Goal: Task Accomplishment & Management: Complete application form

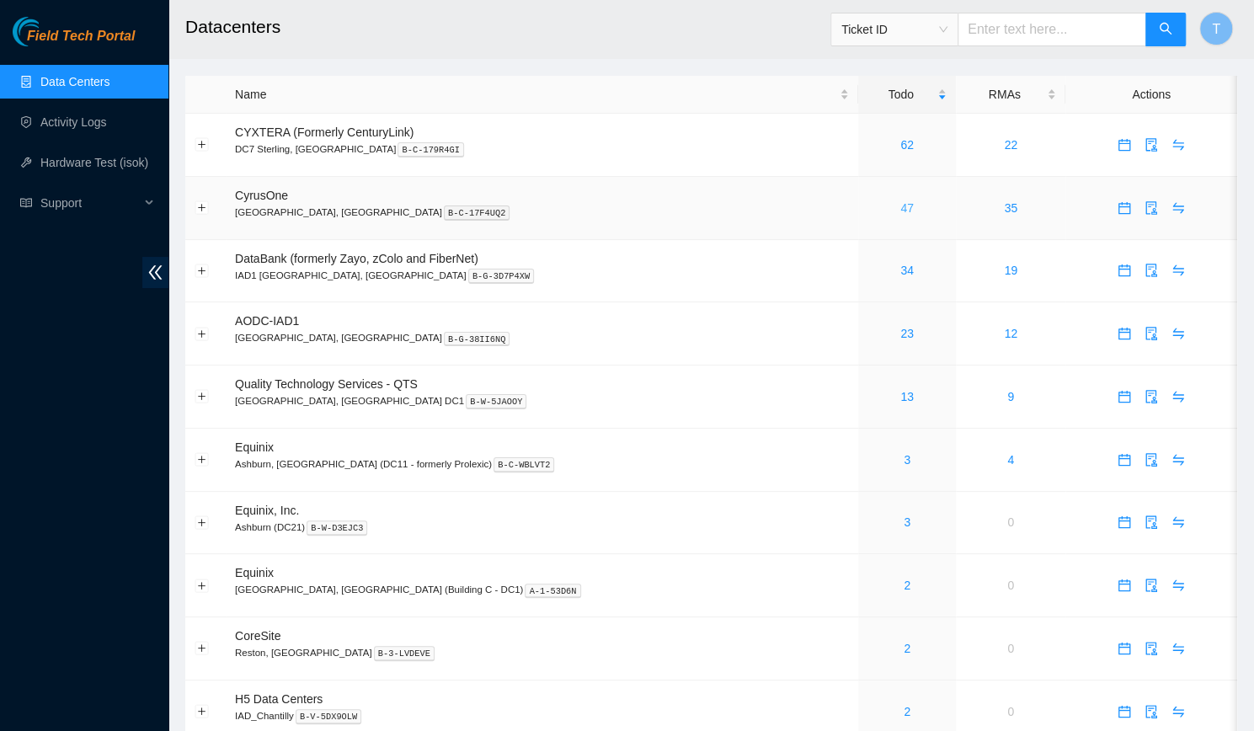
click at [901, 206] on link "47" at bounding box center [907, 207] width 13 height 13
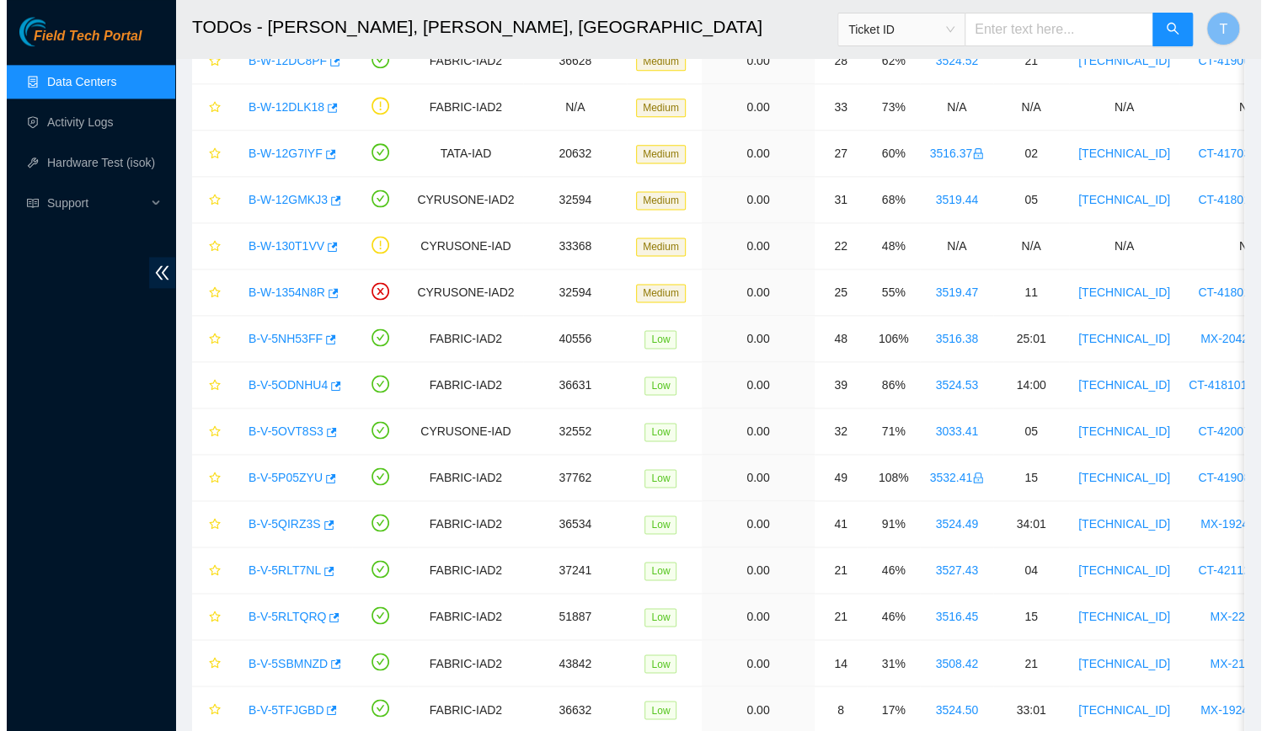
scroll to position [1257, 0]
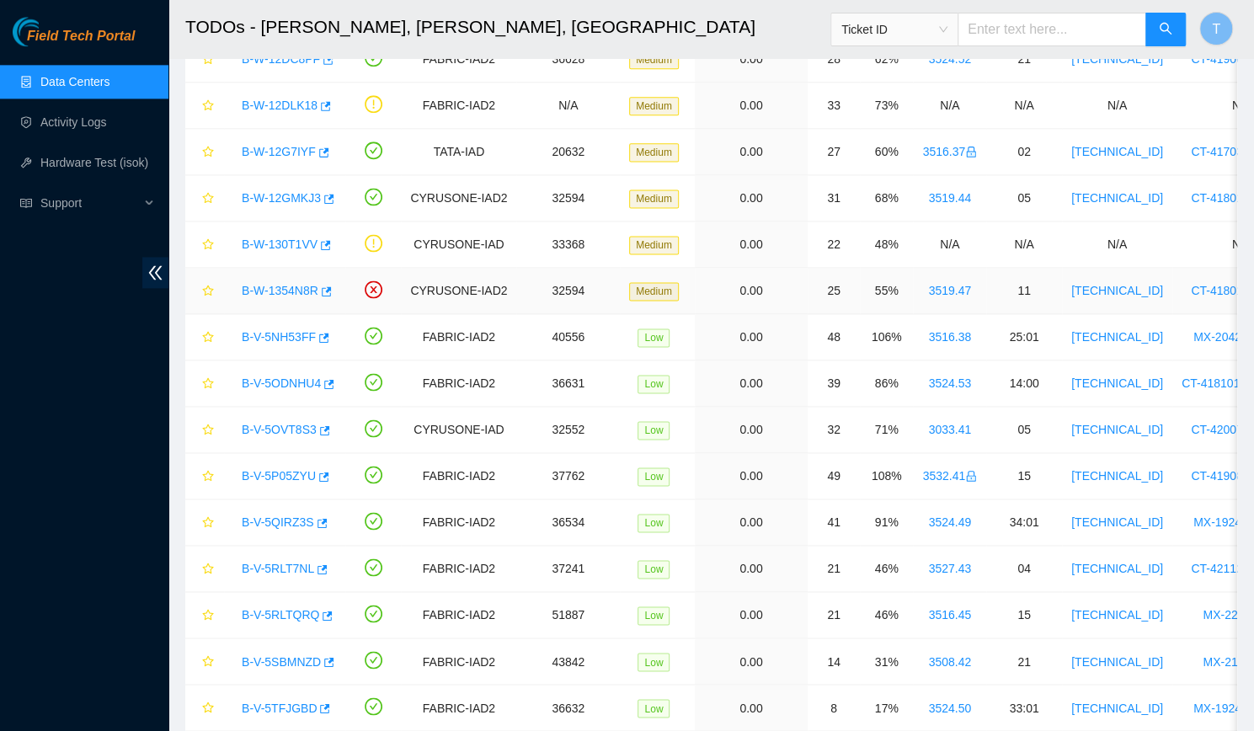
click at [290, 284] on link "B-W-1354N8R" at bounding box center [280, 290] width 77 height 13
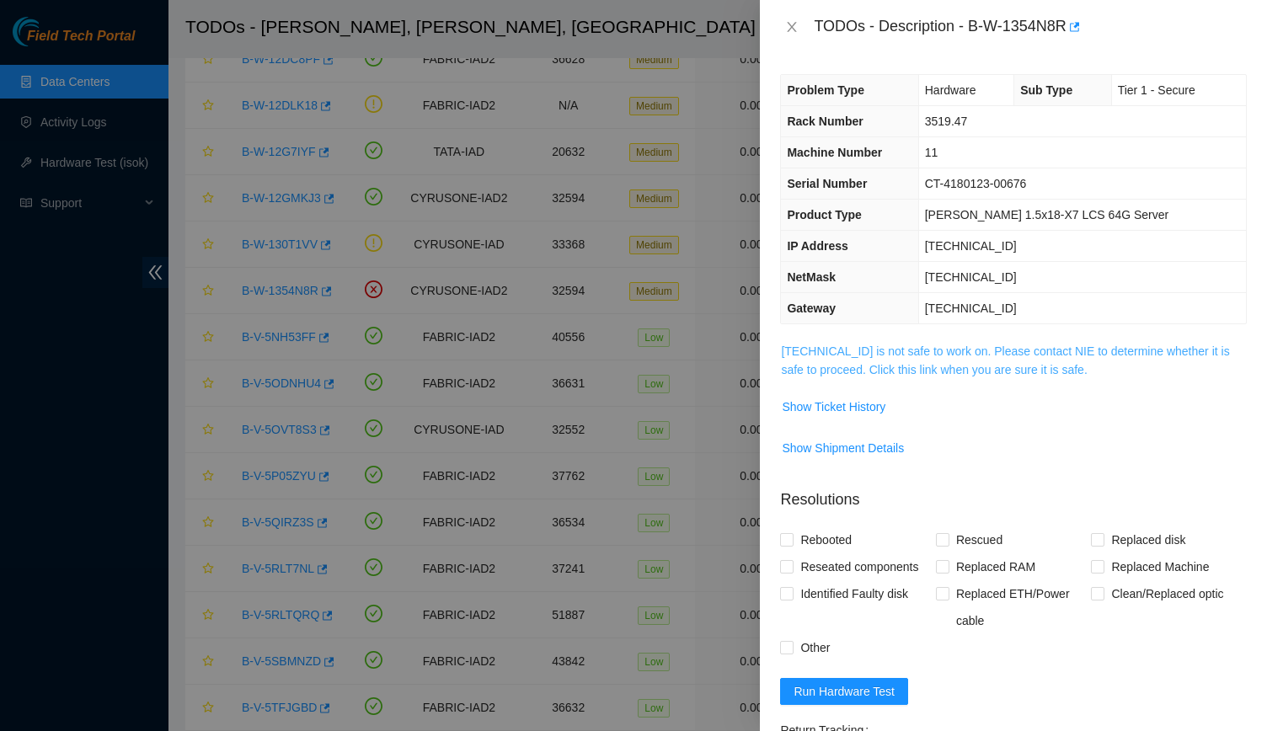
click at [855, 368] on link "[TECHNICAL_ID] is not safe to work on. Please contact NIE to determine whether …" at bounding box center [1005, 361] width 448 height 32
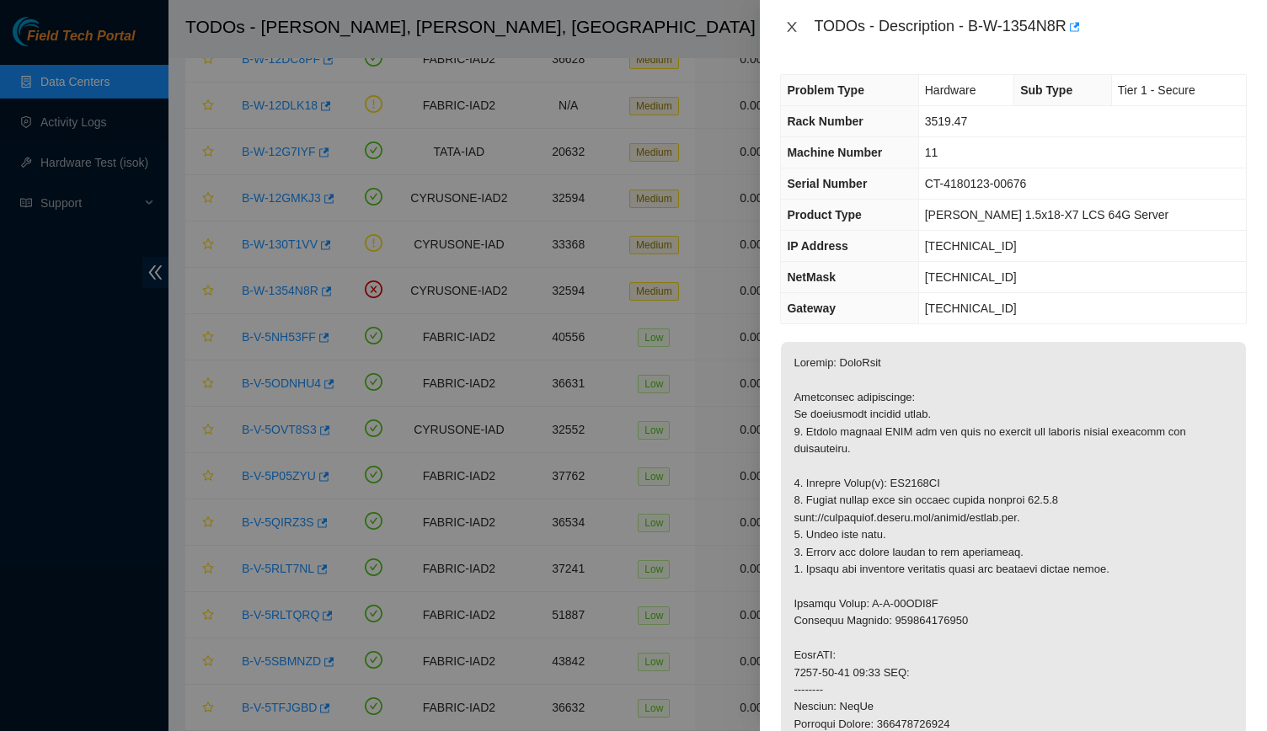
click at [790, 29] on icon "close" at bounding box center [792, 27] width 9 height 10
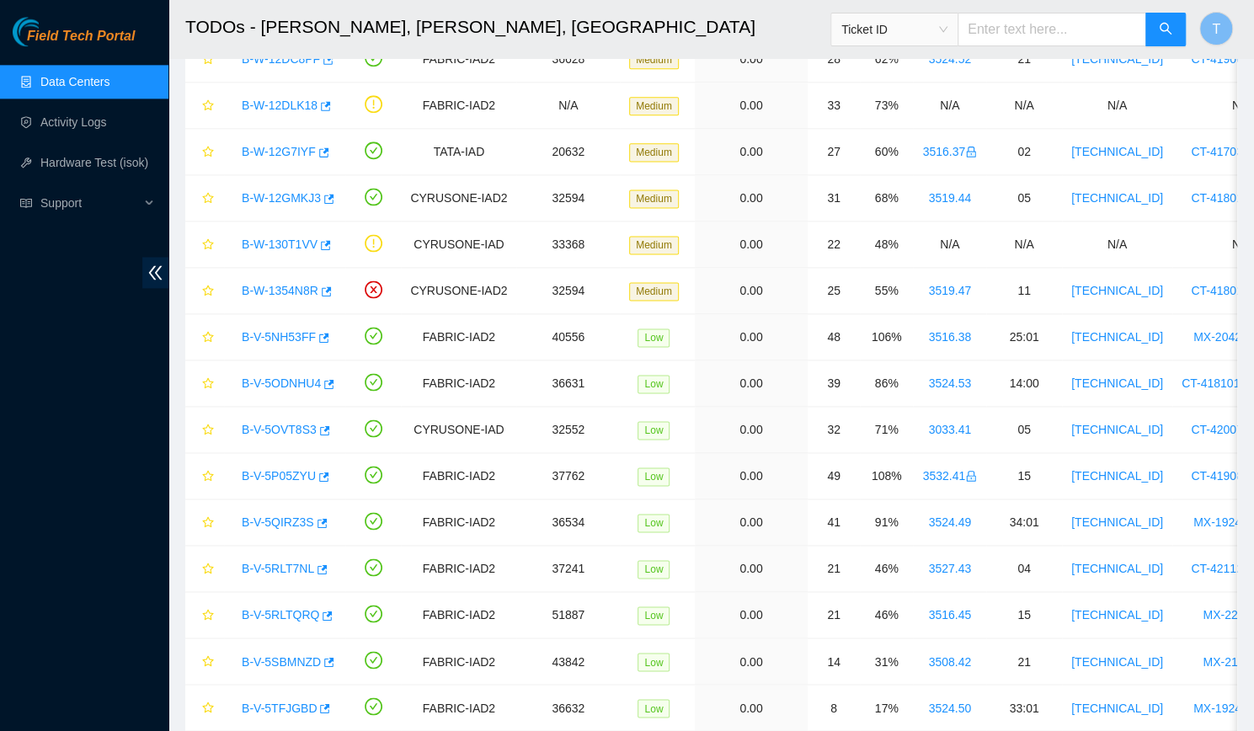
click at [307, 378] on link "B-V-5ODNHU4" at bounding box center [281, 383] width 79 height 13
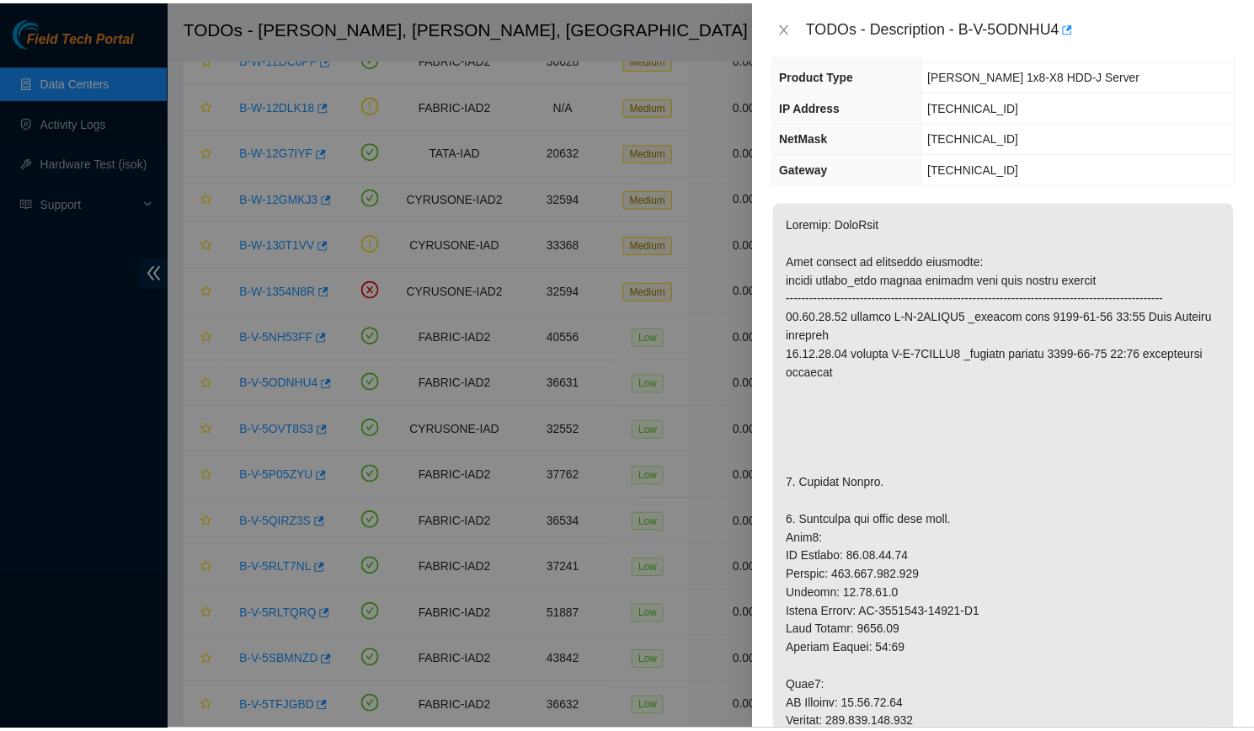
scroll to position [150, 0]
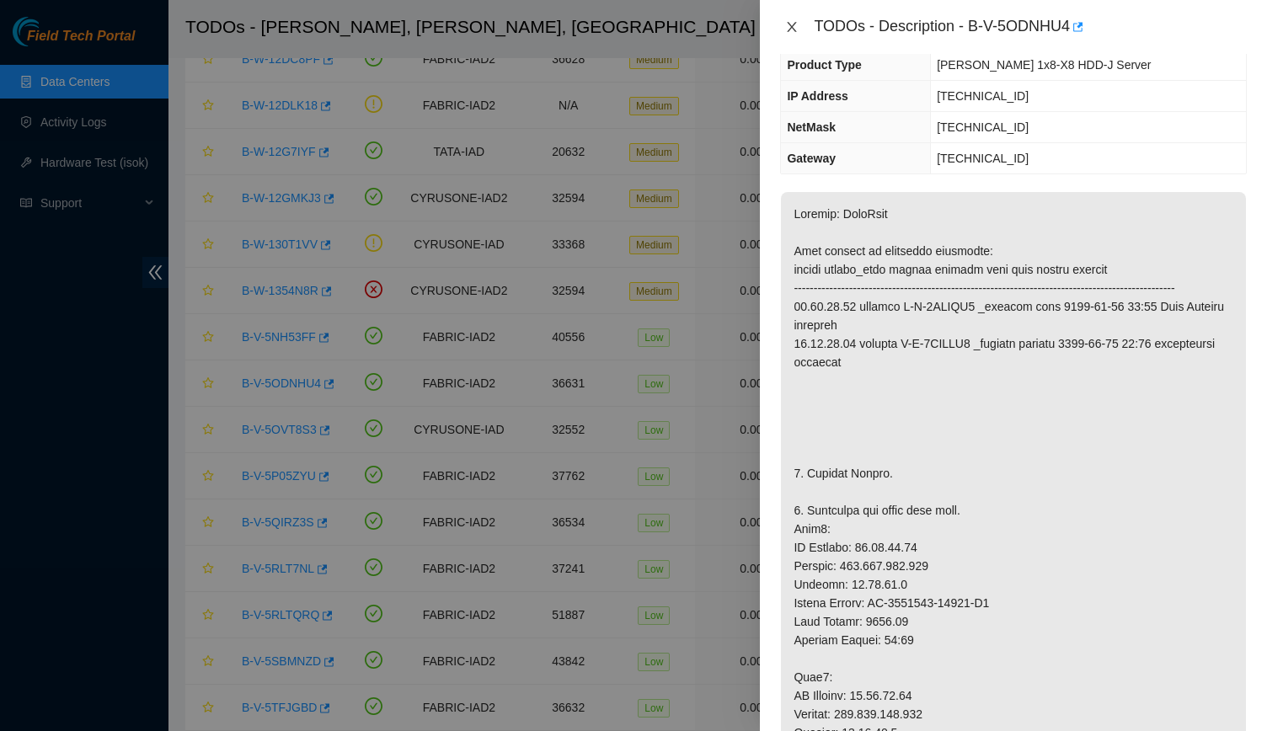
click at [795, 27] on icon "close" at bounding box center [791, 26] width 13 height 13
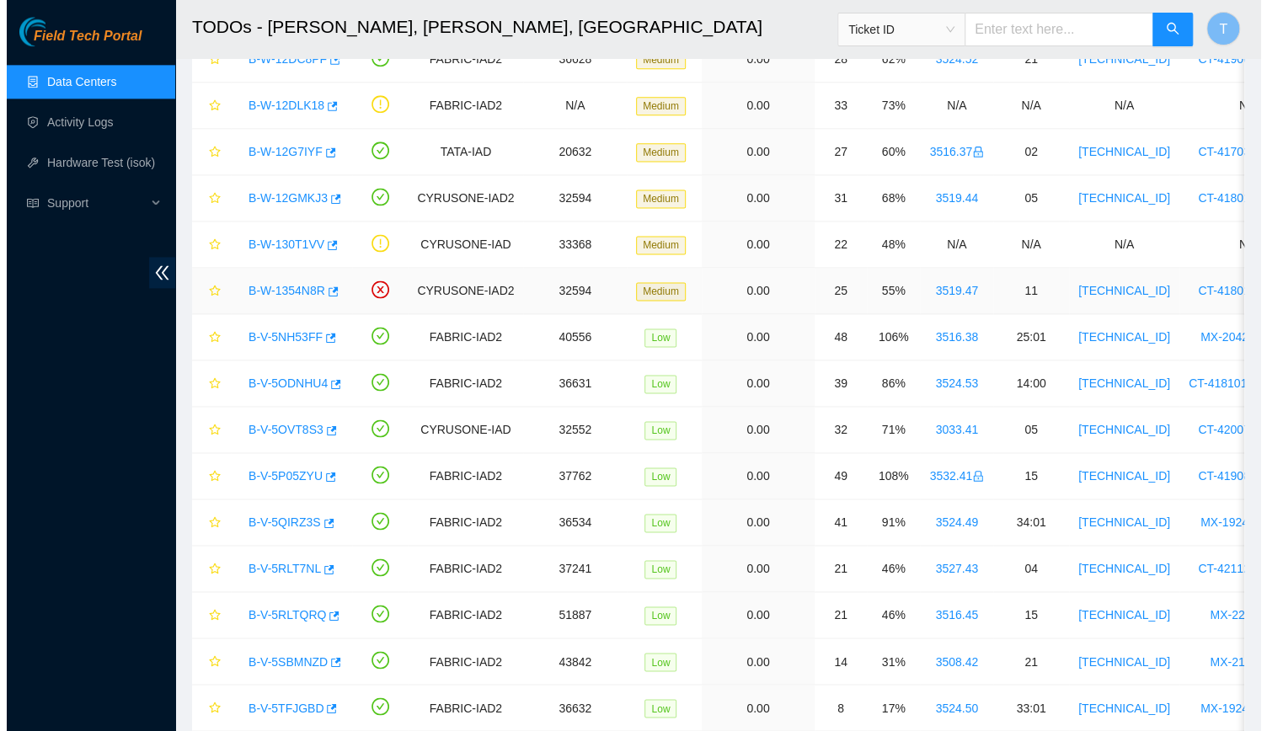
scroll to position [206, 0]
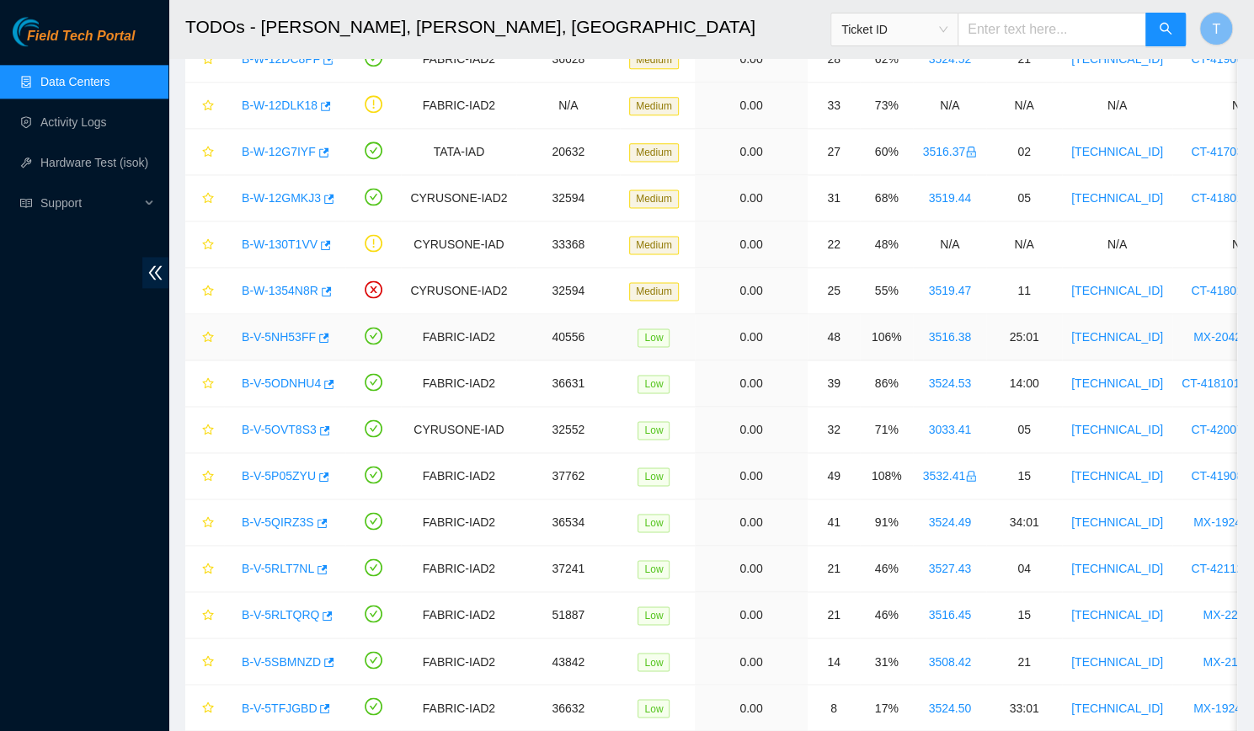
click at [276, 330] on link "B-V-5NH53FF" at bounding box center [279, 336] width 74 height 13
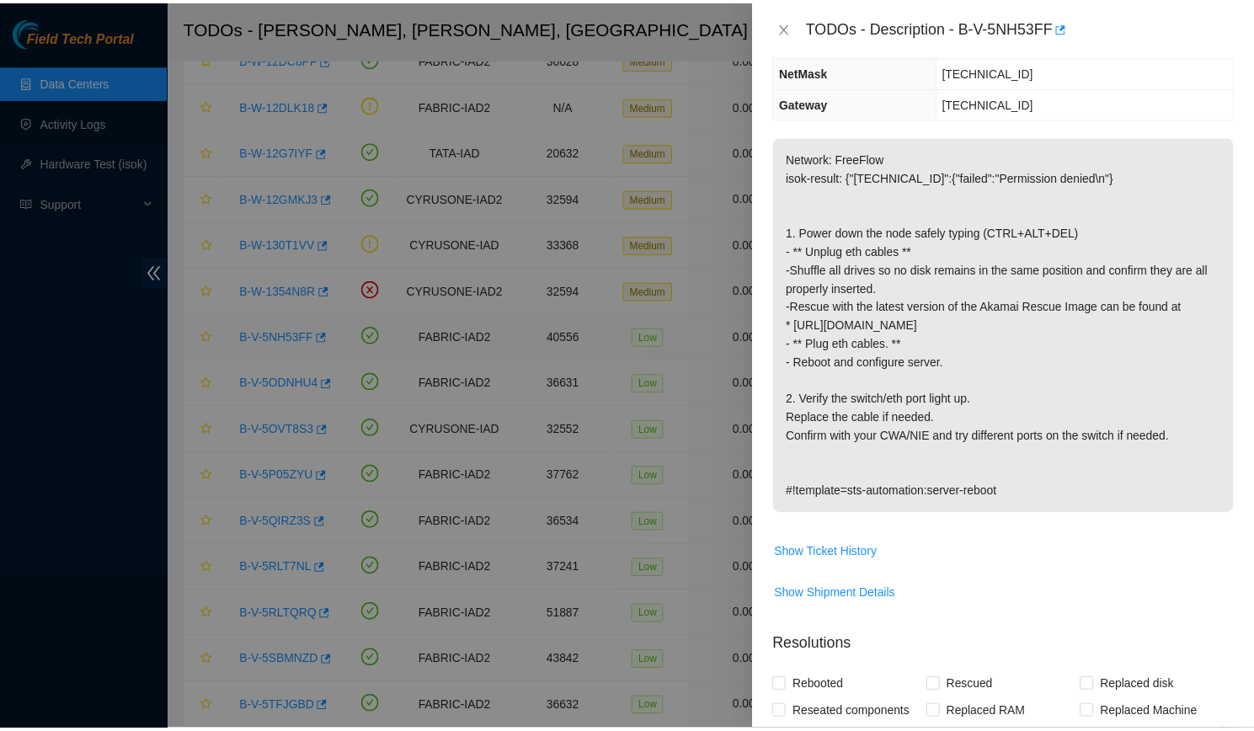
scroll to position [150, 0]
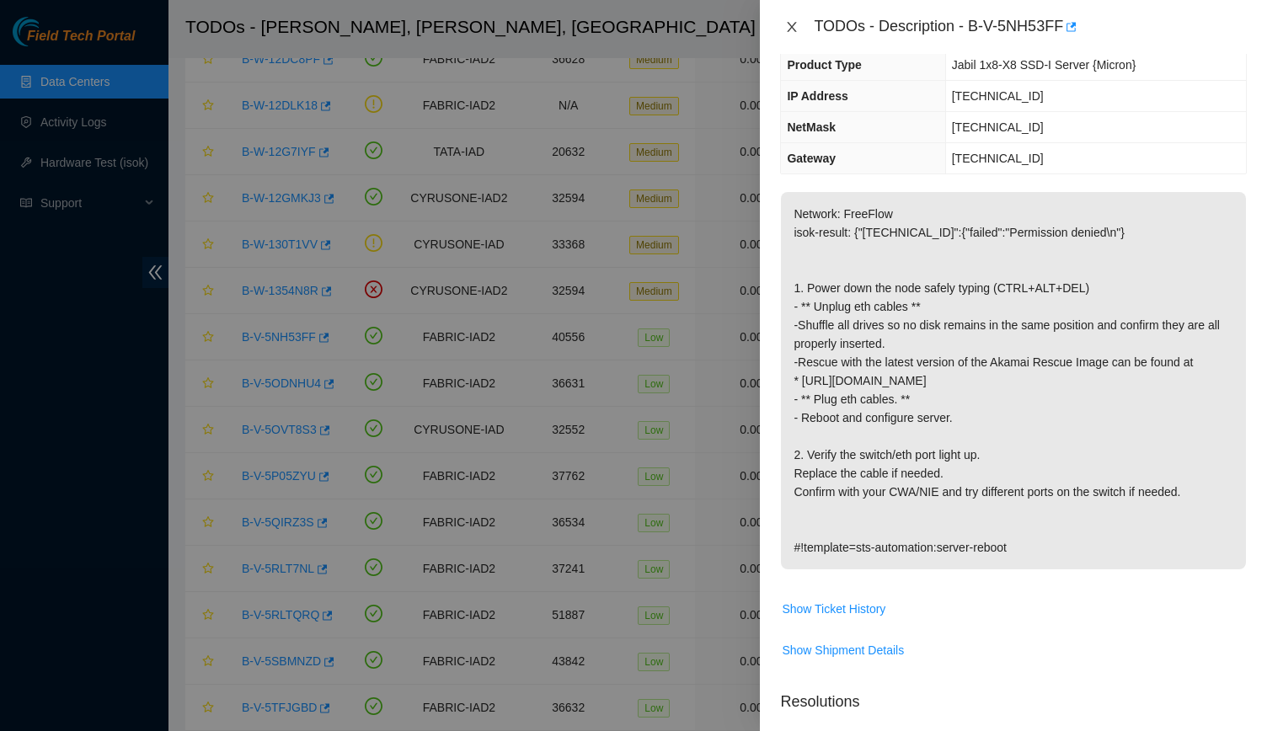
click at [783, 22] on button "Close" at bounding box center [792, 27] width 24 height 16
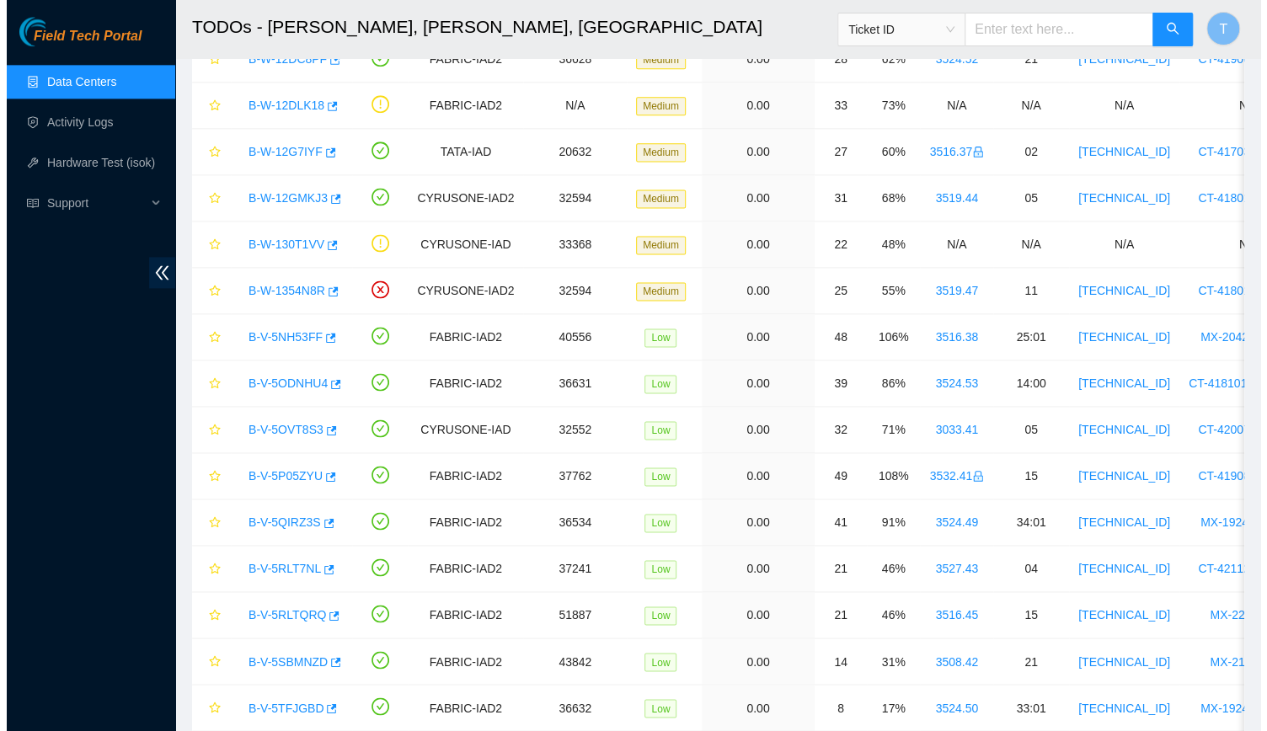
scroll to position [206, 0]
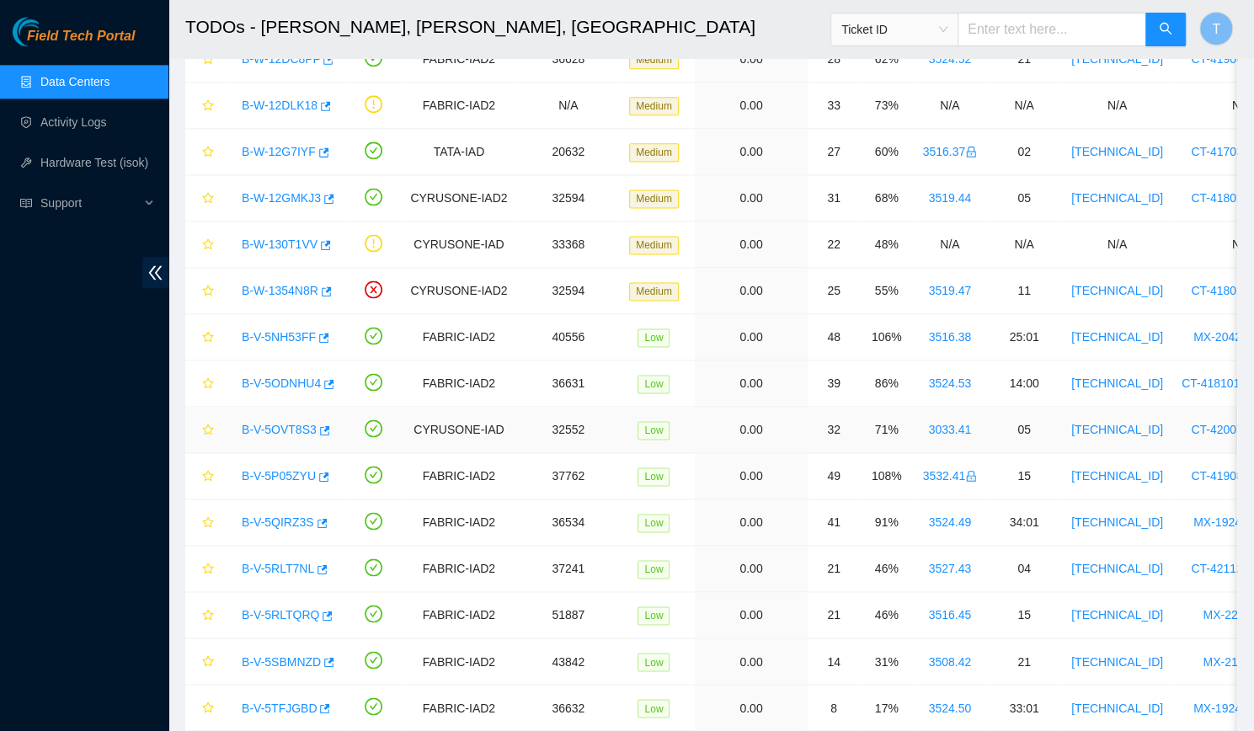
click at [298, 425] on link "B-V-5OVT8S3" at bounding box center [279, 429] width 75 height 13
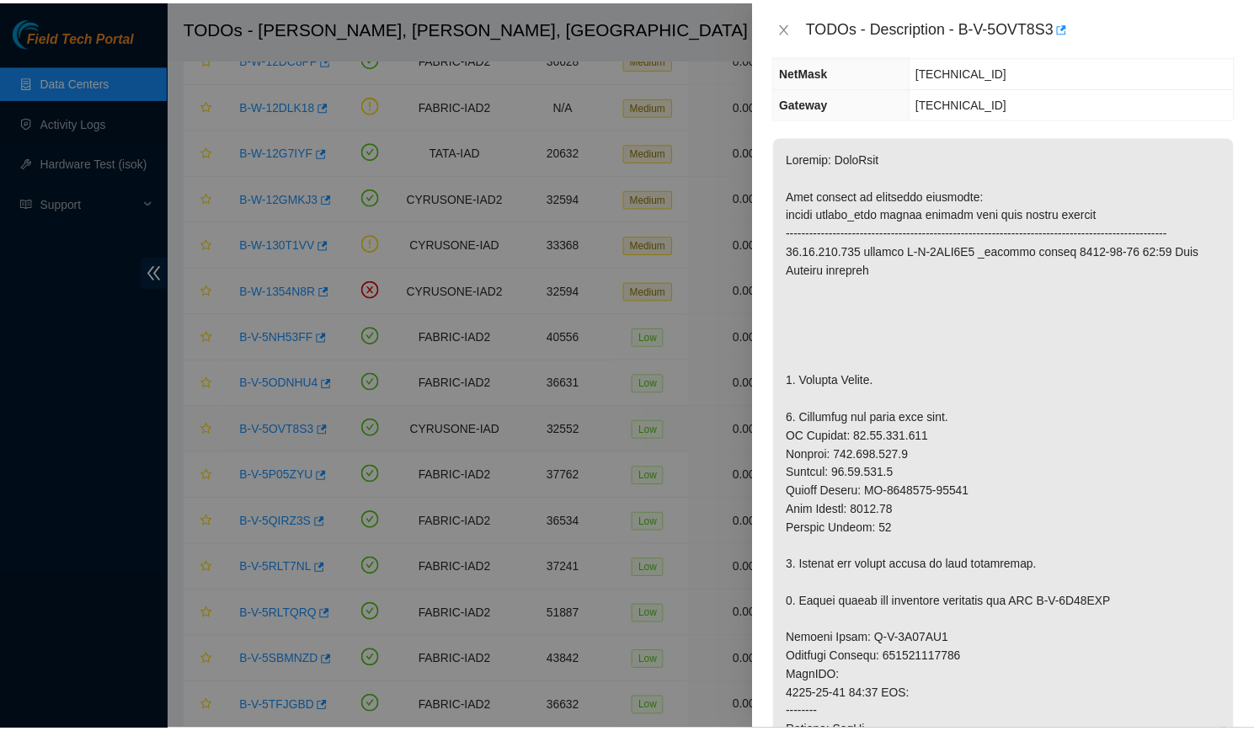
scroll to position [150, 0]
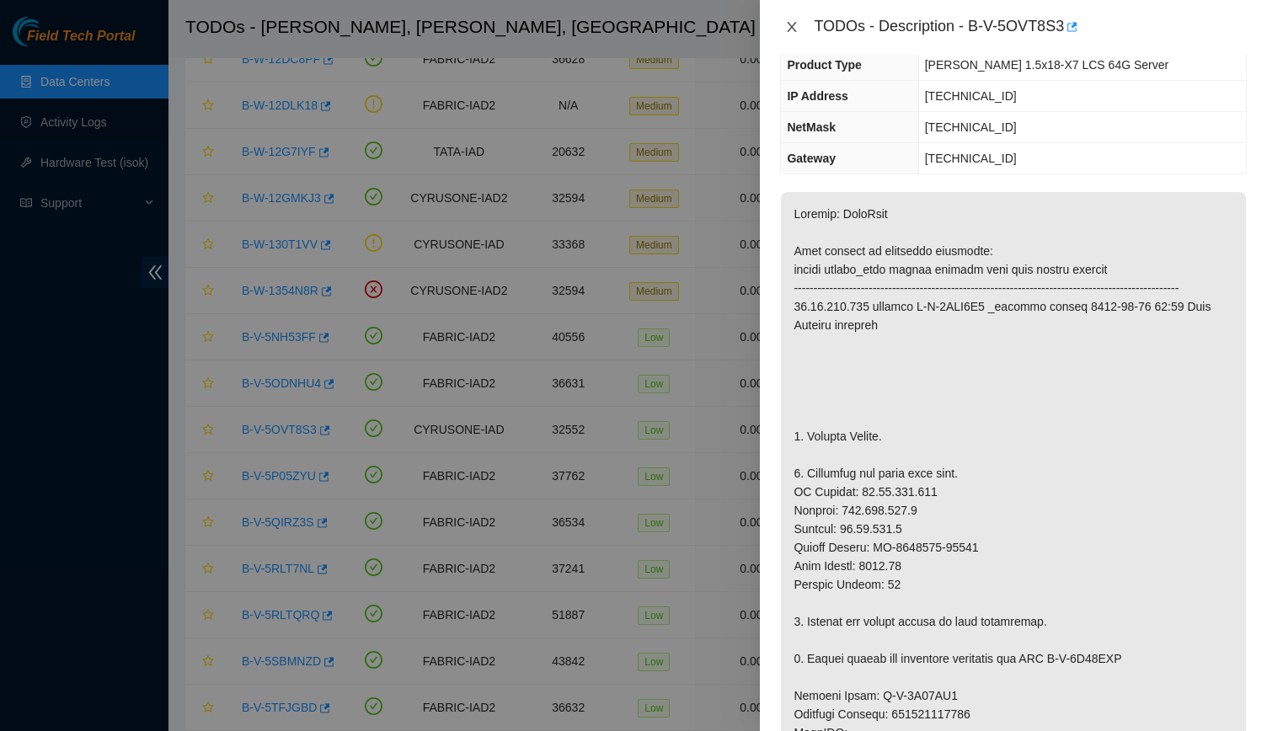
click at [792, 24] on icon "close" at bounding box center [791, 26] width 13 height 13
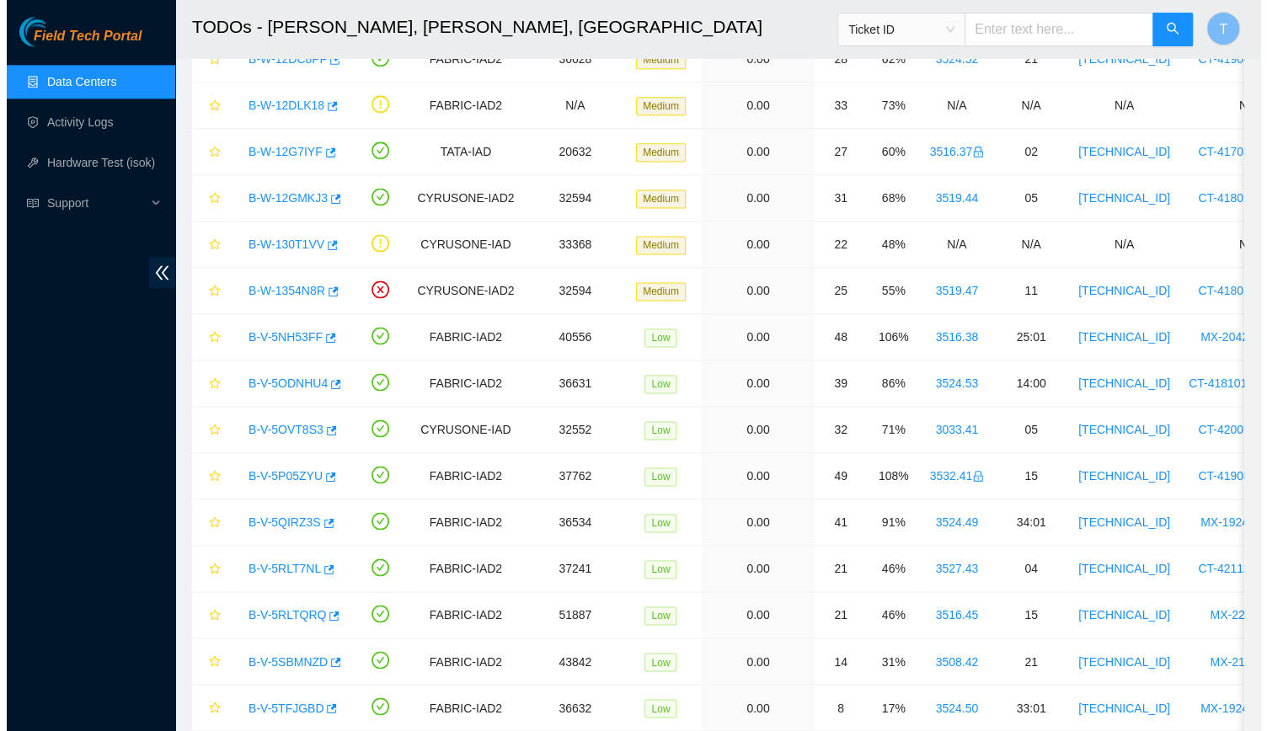
scroll to position [206, 0]
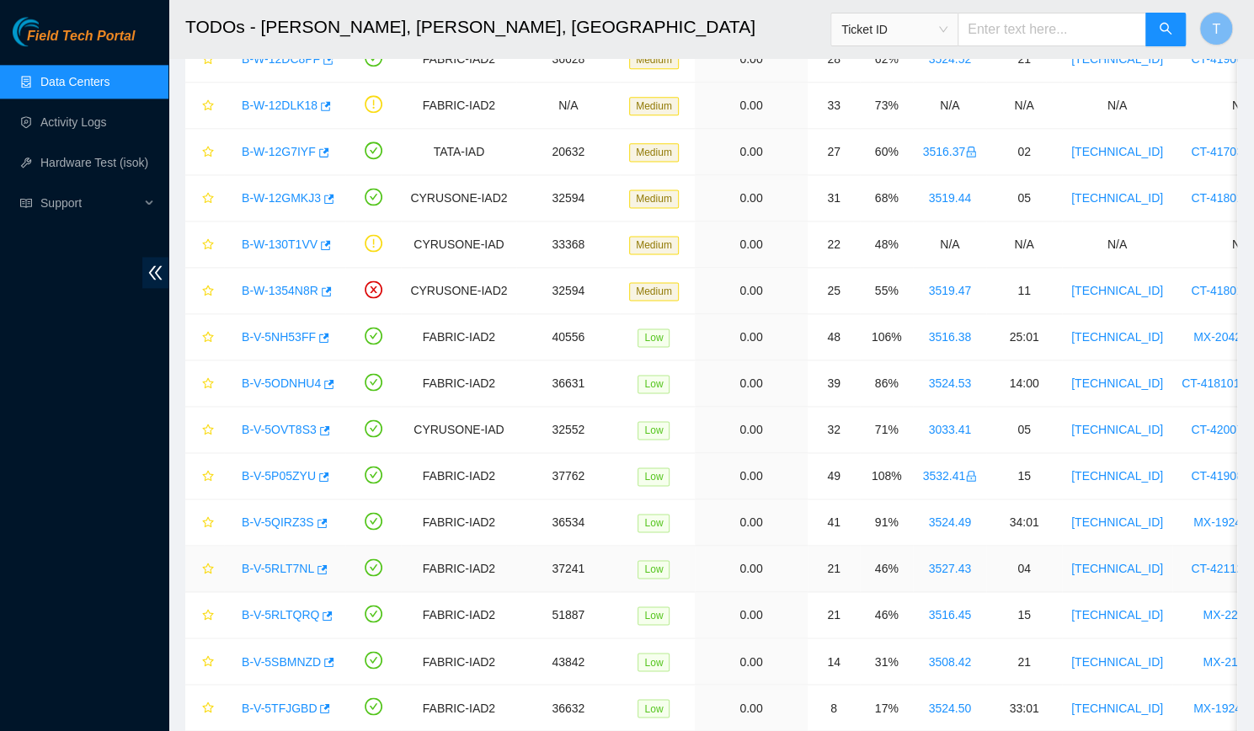
click at [272, 564] on link "B-V-5RLT7NL" at bounding box center [278, 568] width 72 height 13
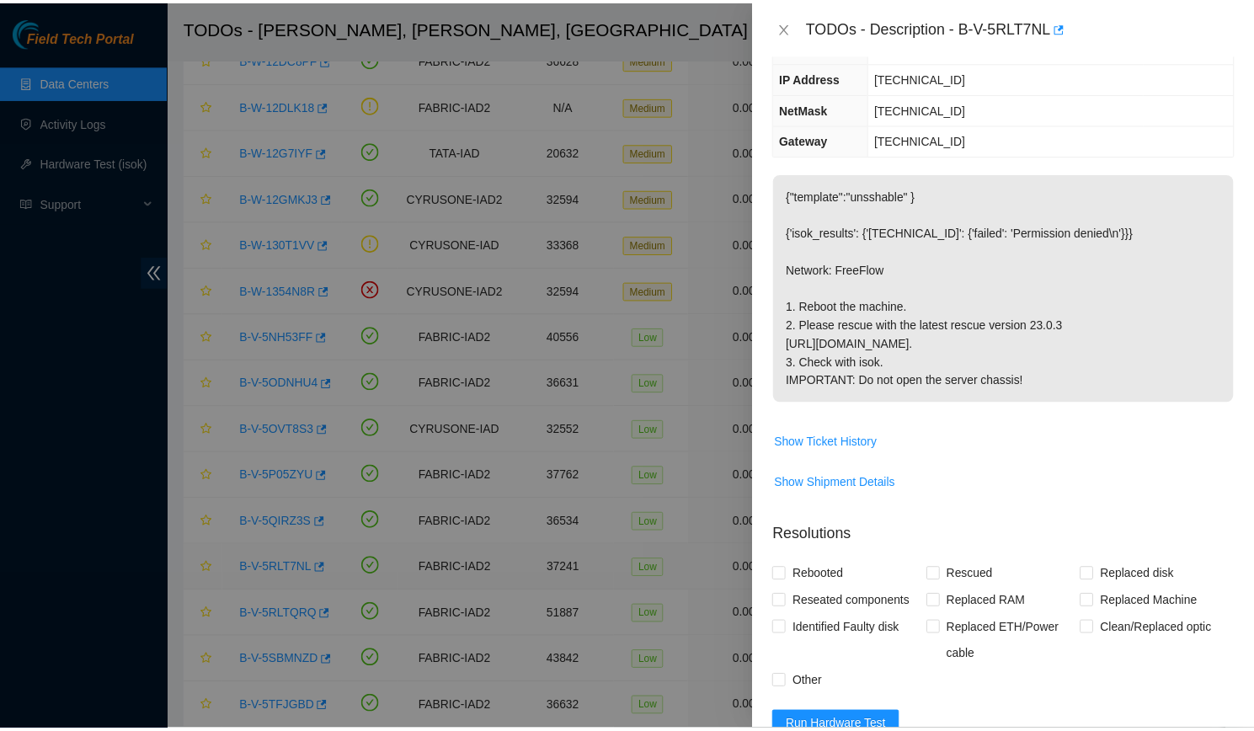
scroll to position [177, 0]
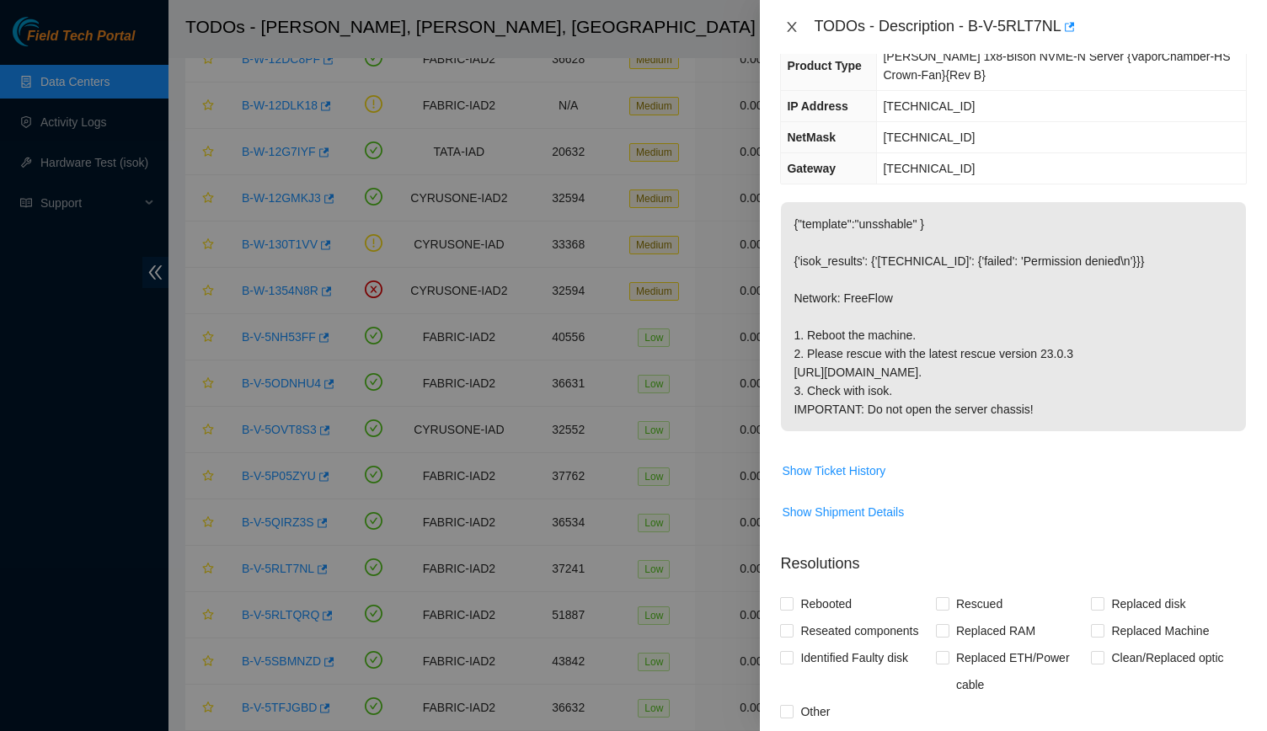
click at [795, 25] on icon "close" at bounding box center [791, 26] width 13 height 13
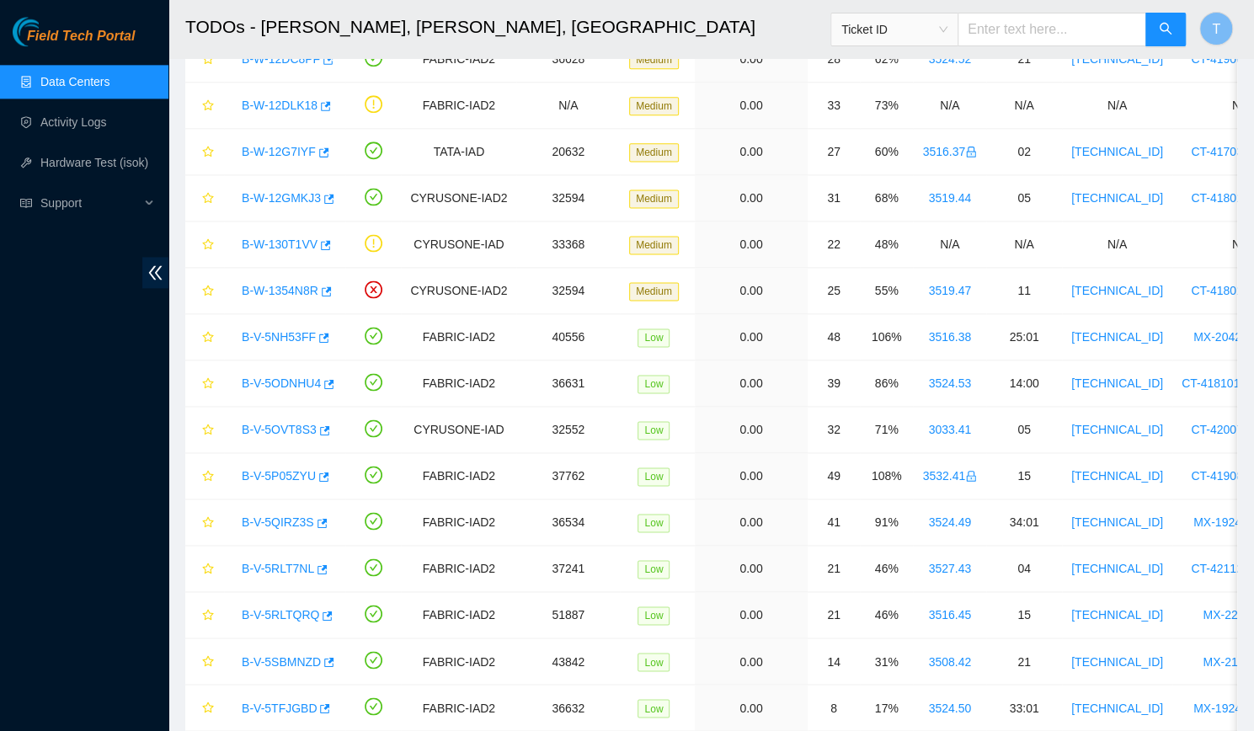
scroll to position [206, 0]
click at [115, 383] on div "Field Tech Portal Data Centers Activity Logs Hardware Test (isok) Support" at bounding box center [84, 374] width 168 height 714
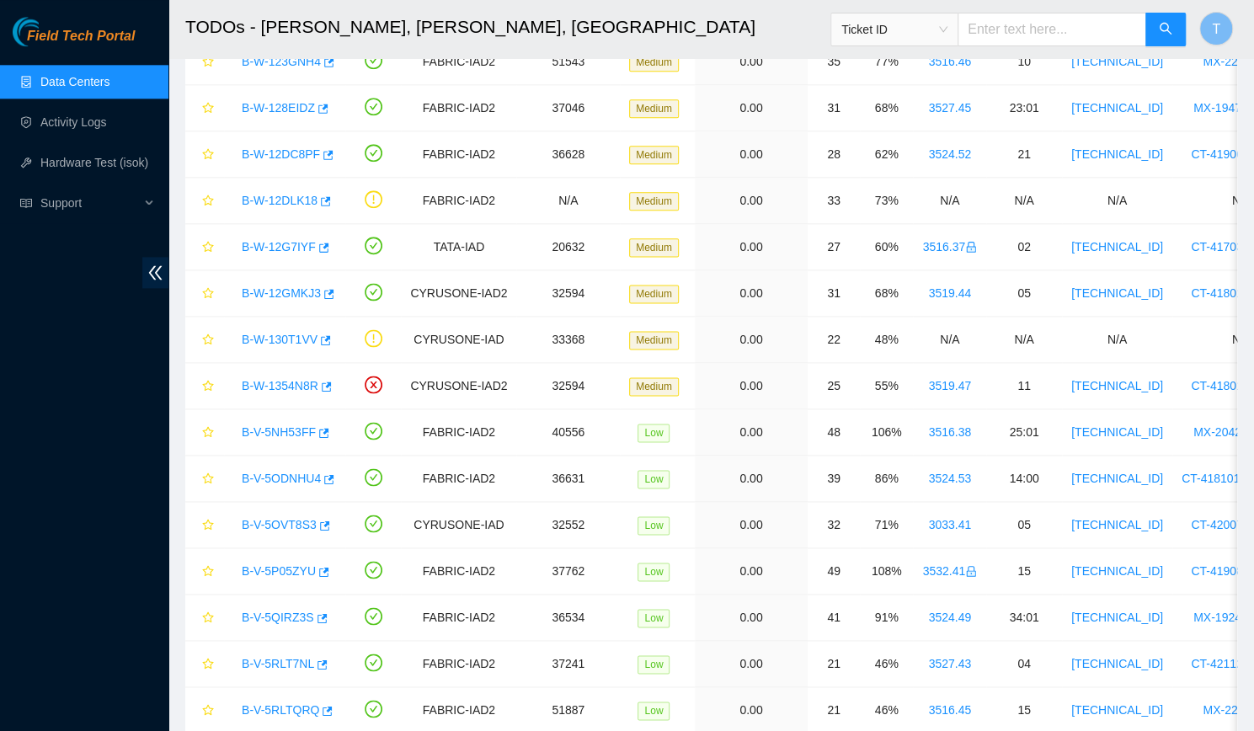
scroll to position [1164, 0]
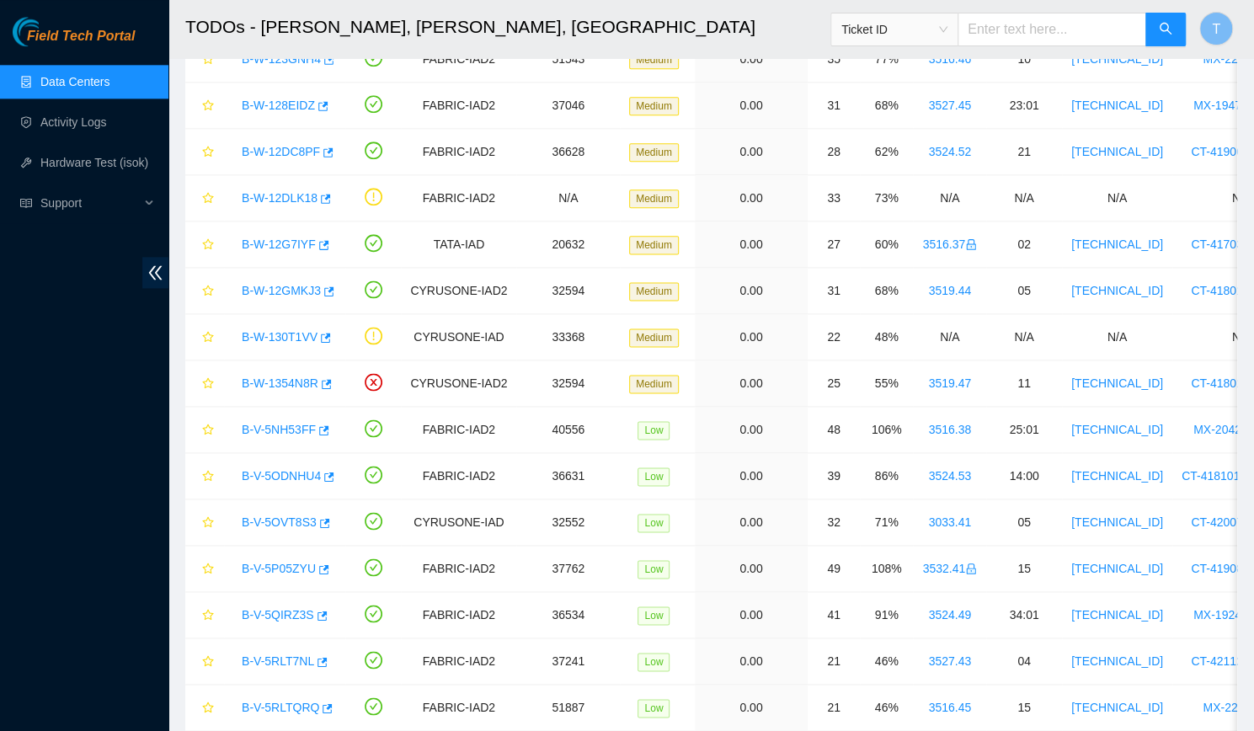
click at [145, 470] on div "Field Tech Portal Data Centers Activity Logs Hardware Test (isok) Support" at bounding box center [84, 374] width 168 height 714
click at [978, 19] on input "text" at bounding box center [1052, 30] width 189 height 34
type input "463470033830"
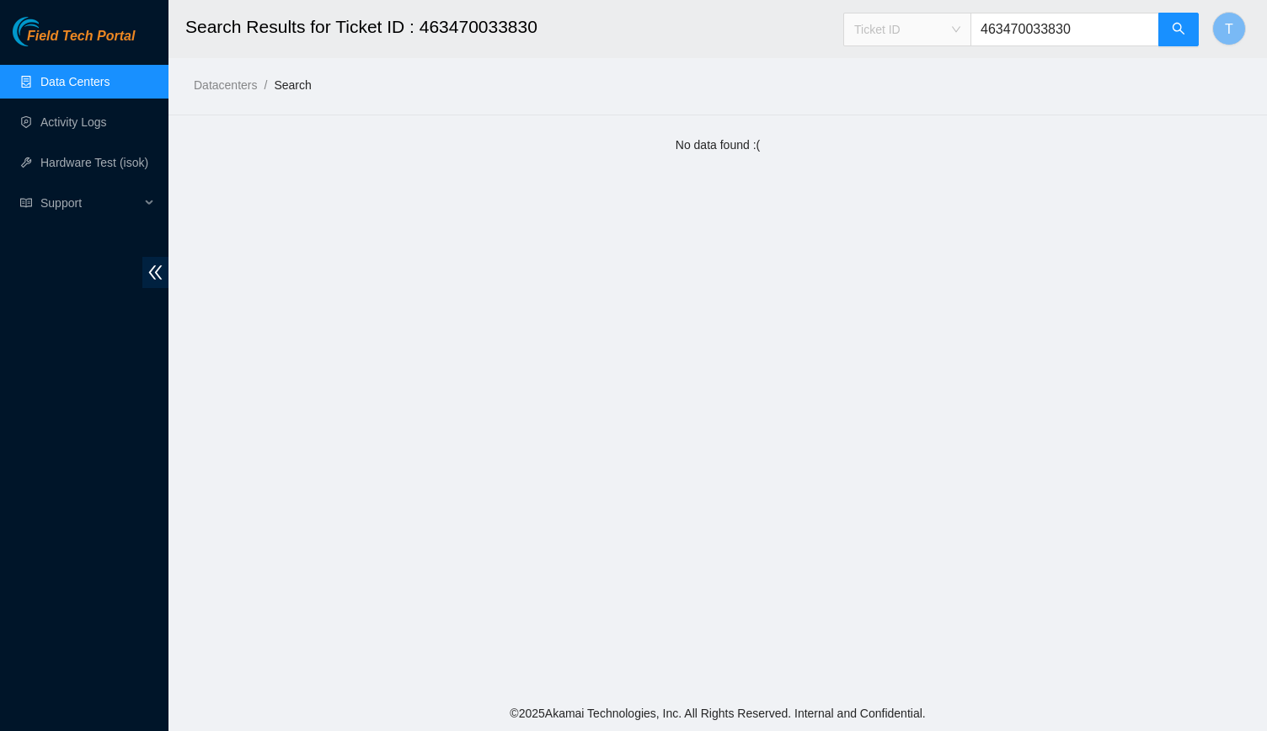
click at [960, 32] on span "Ticket ID" at bounding box center [907, 29] width 106 height 25
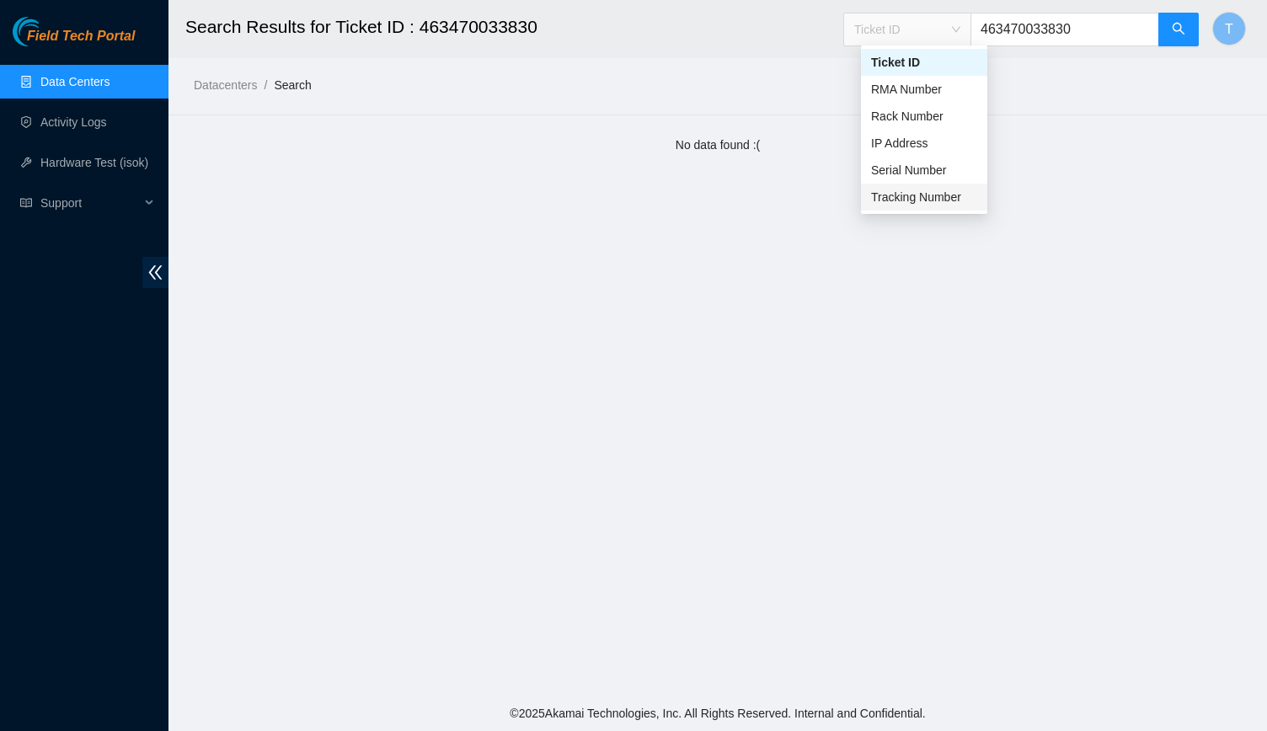
click at [946, 192] on div "Tracking Number" at bounding box center [924, 197] width 106 height 19
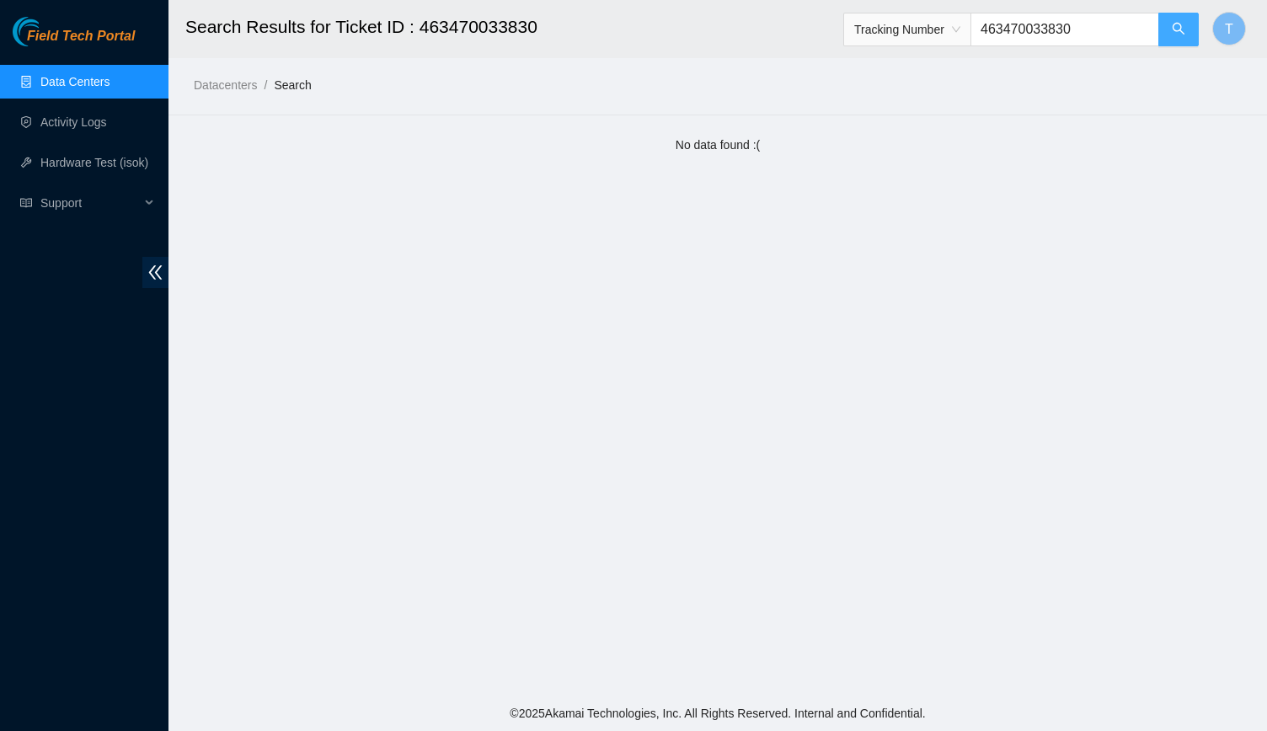
click at [1171, 38] on button "button" at bounding box center [1178, 30] width 40 height 34
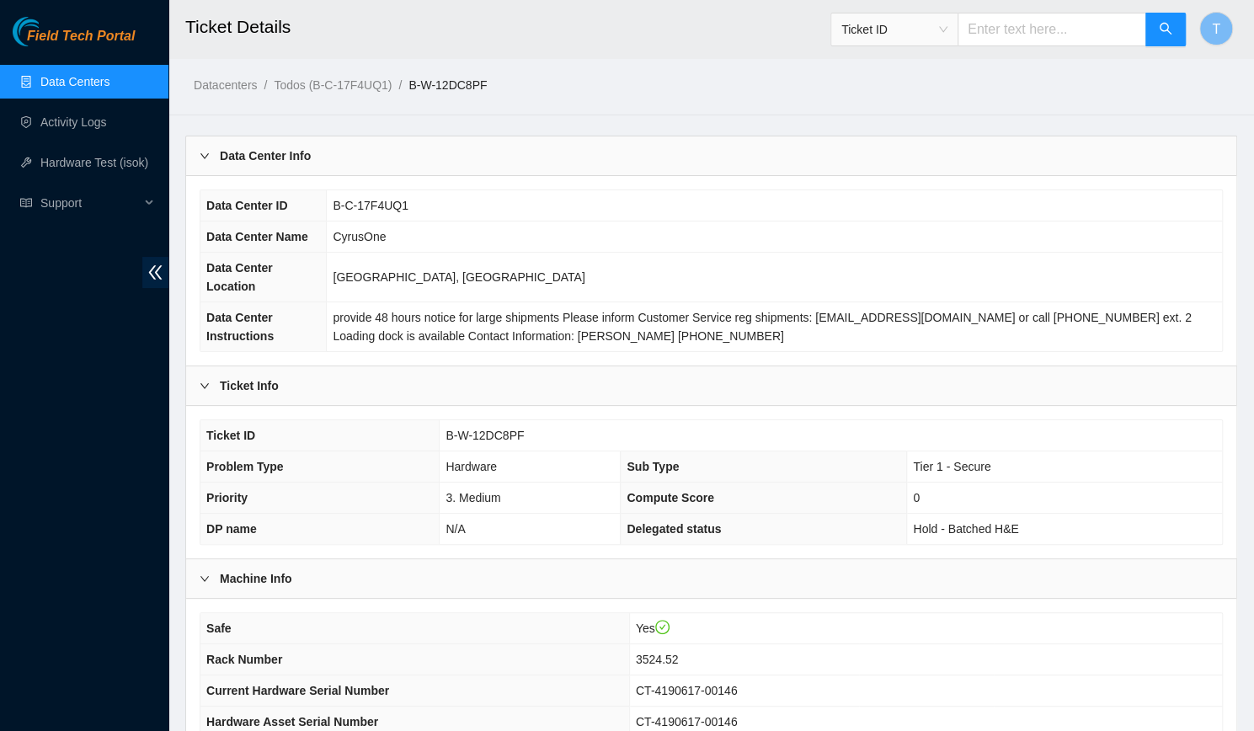
scroll to position [329, 0]
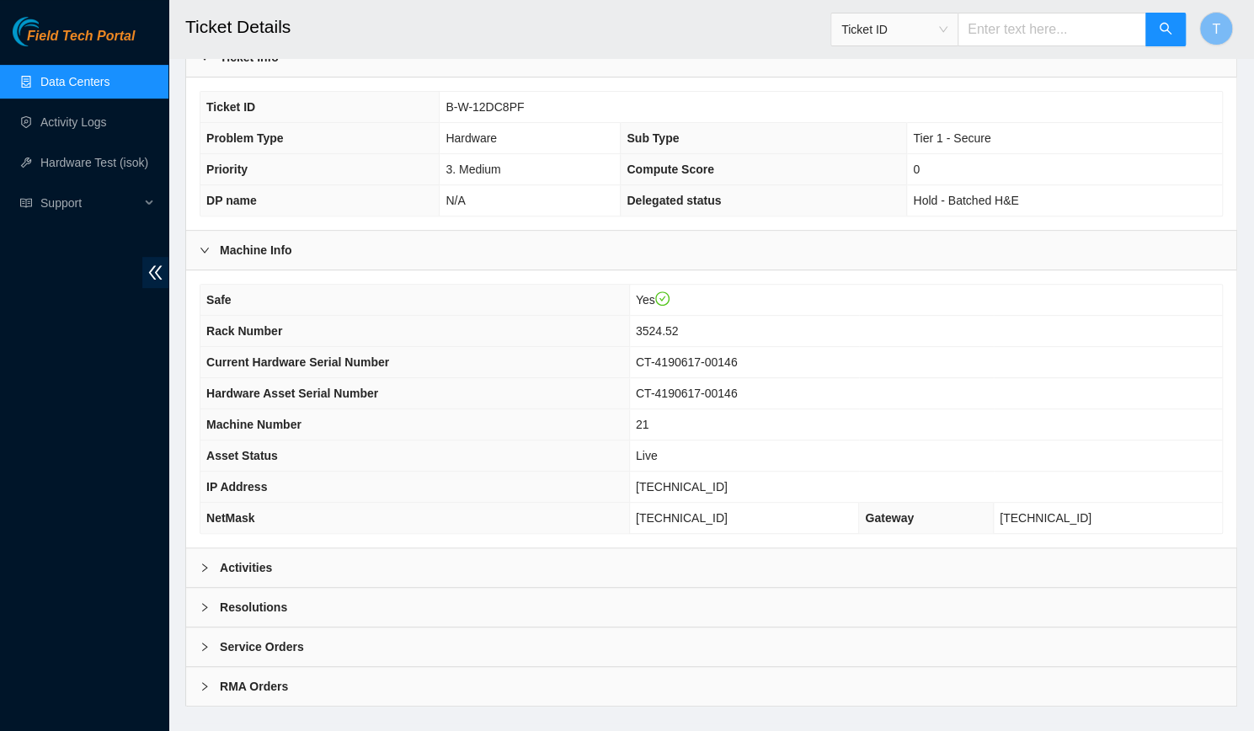
click at [714, 548] on div "Activities" at bounding box center [711, 567] width 1051 height 39
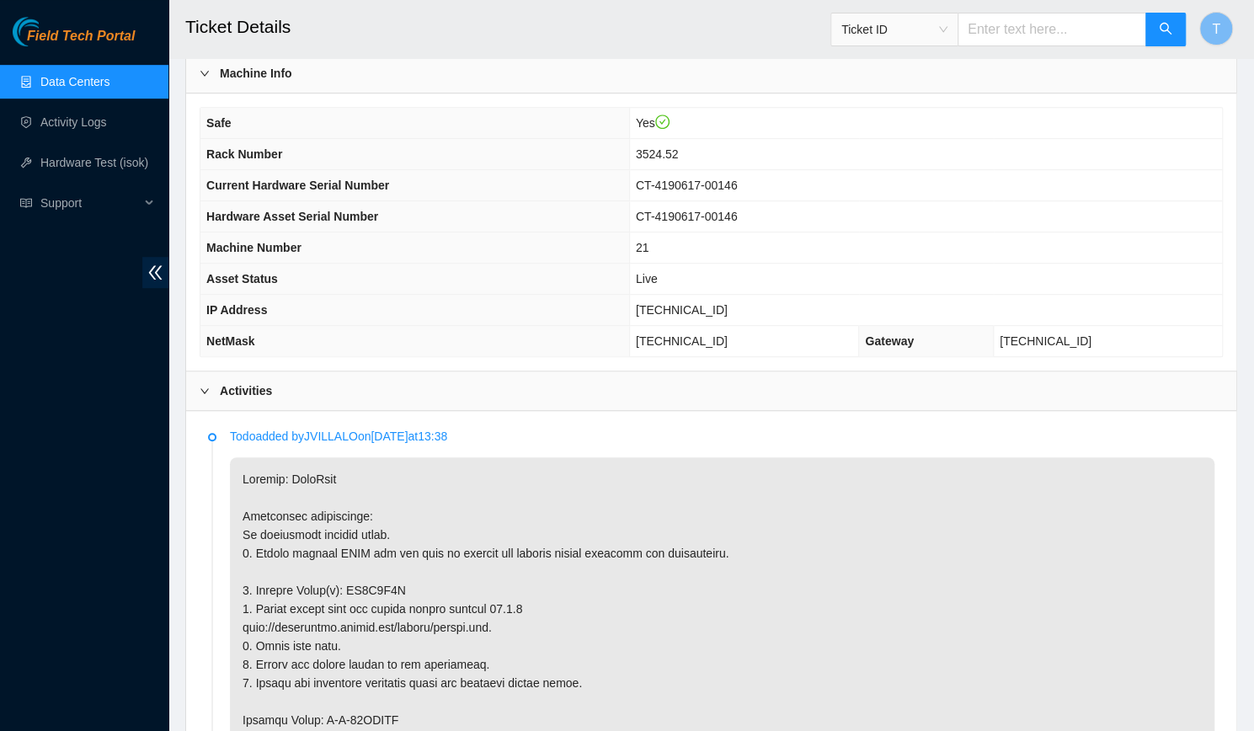
scroll to position [505, 0]
click at [997, 36] on input "text" at bounding box center [1052, 30] width 189 height 34
type input "425421605734"
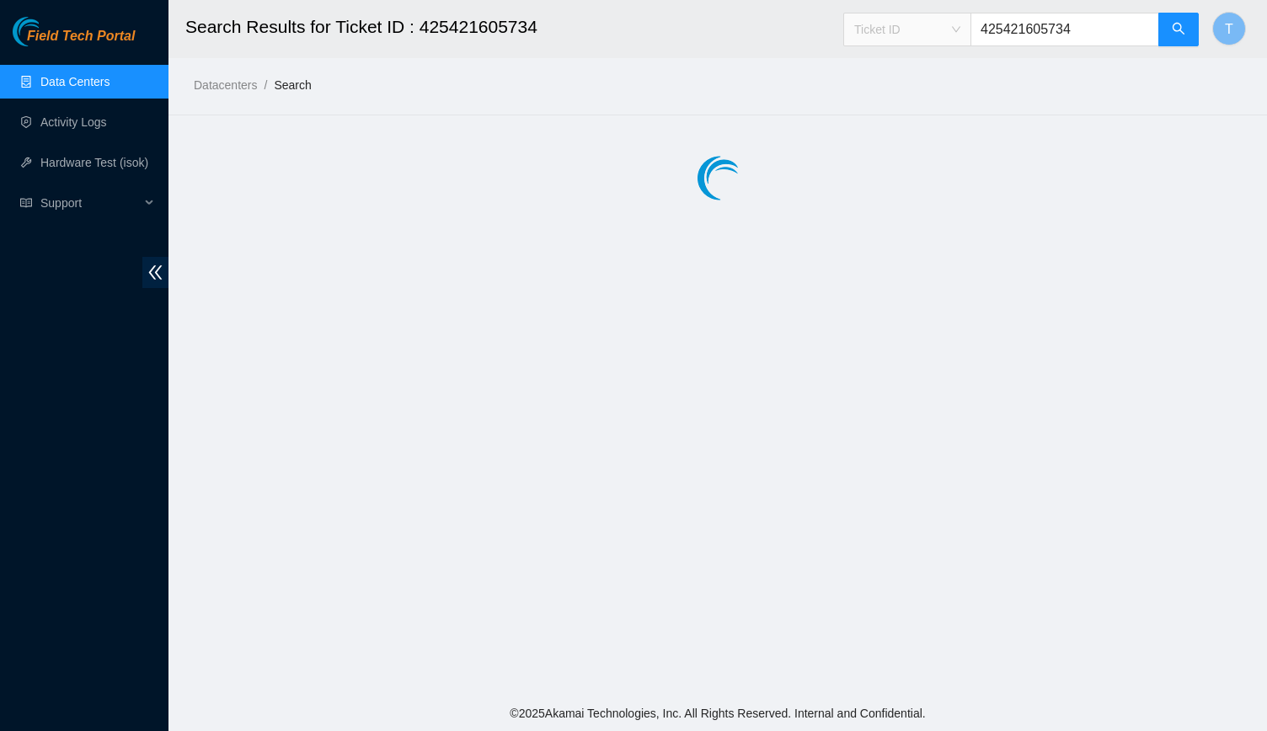
click at [943, 21] on span "Ticket ID" at bounding box center [907, 29] width 106 height 25
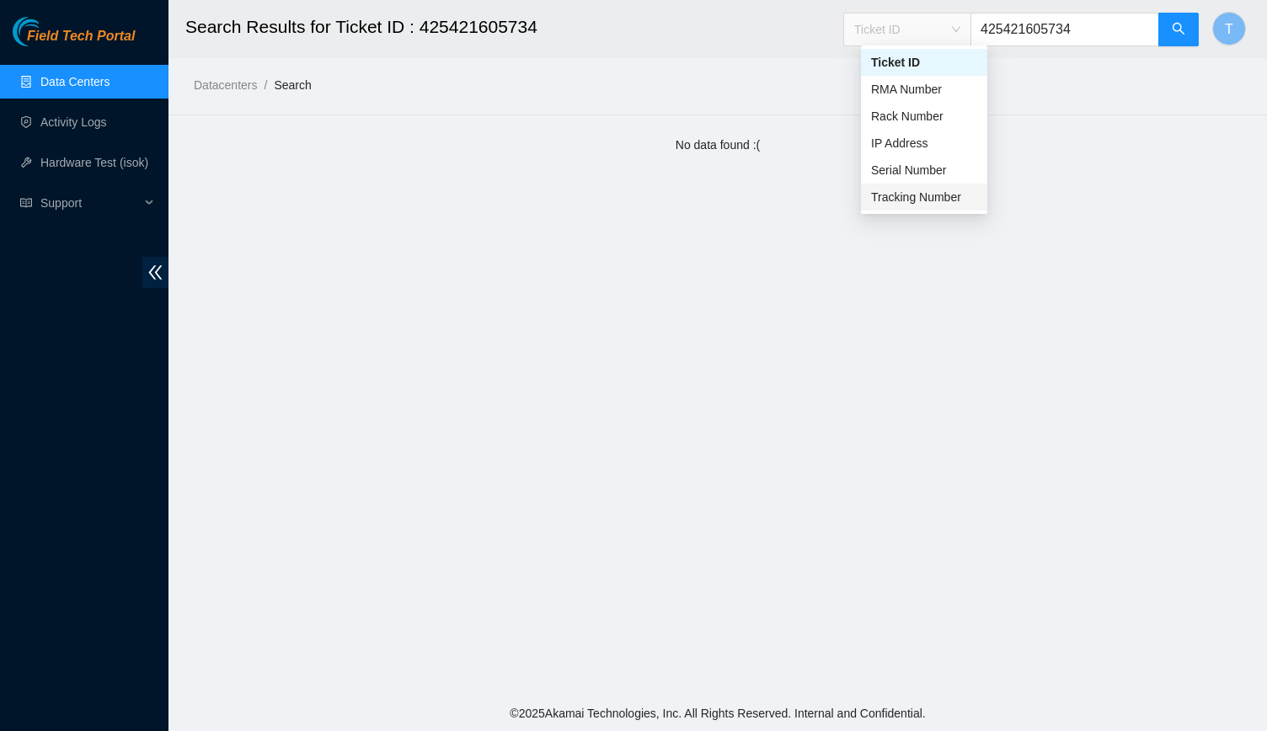
click at [899, 200] on div "Tracking Number" at bounding box center [924, 197] width 106 height 19
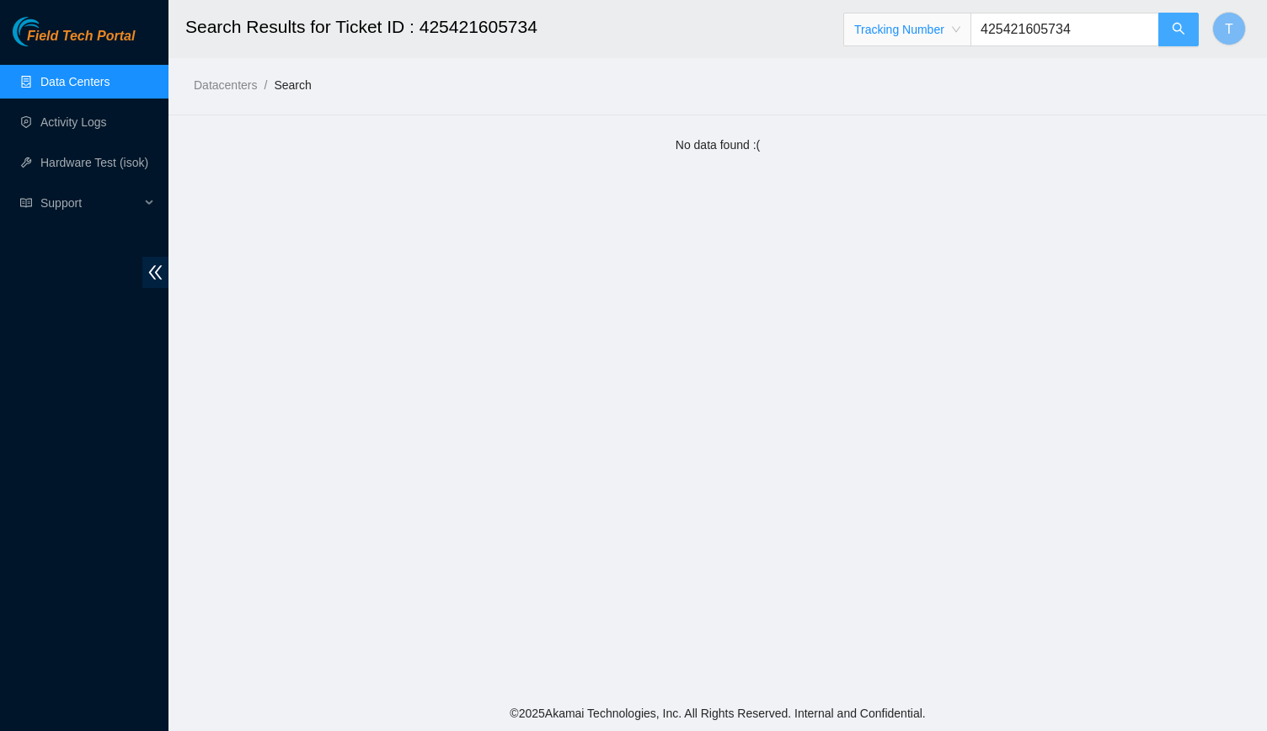
click at [1184, 24] on icon "search" at bounding box center [1178, 28] width 13 height 13
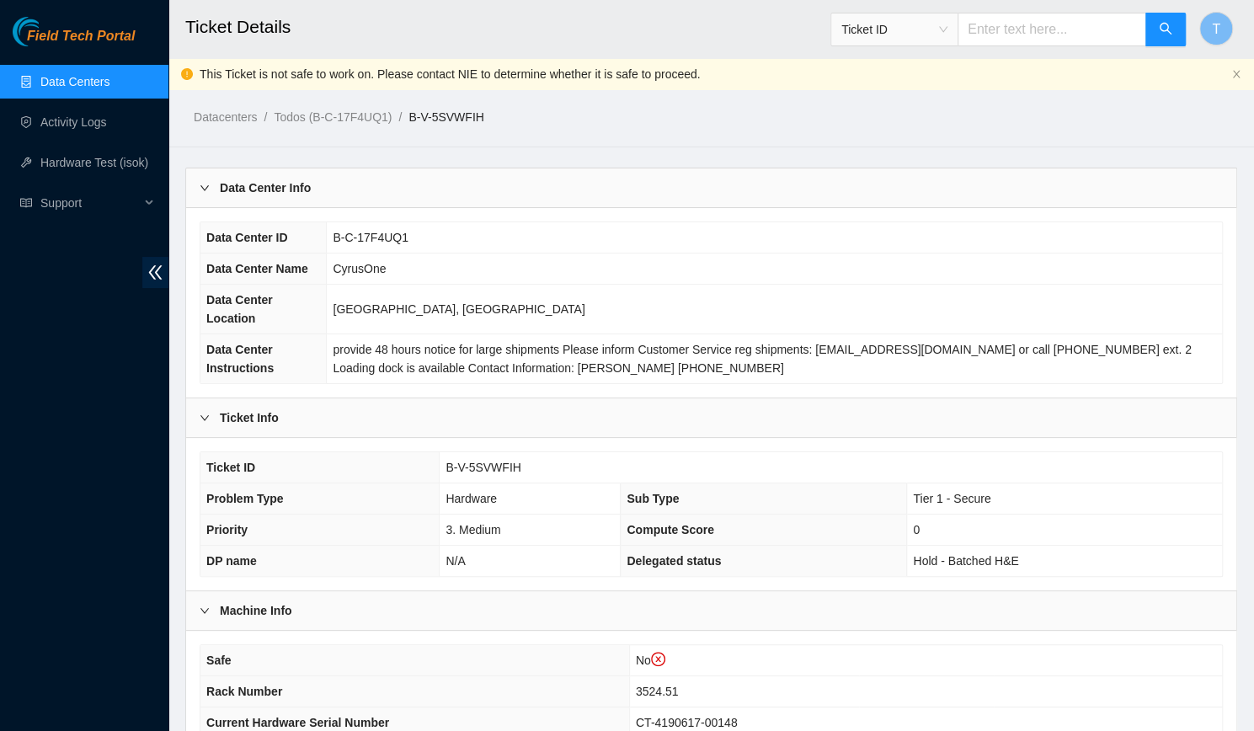
click at [494, 461] on span "B-V-5SVWFIH" at bounding box center [483, 467] width 75 height 13
copy span "B-V-5SVWFIH"
click at [1090, 708] on td "CT-4190617-00148" at bounding box center [925, 723] width 593 height 31
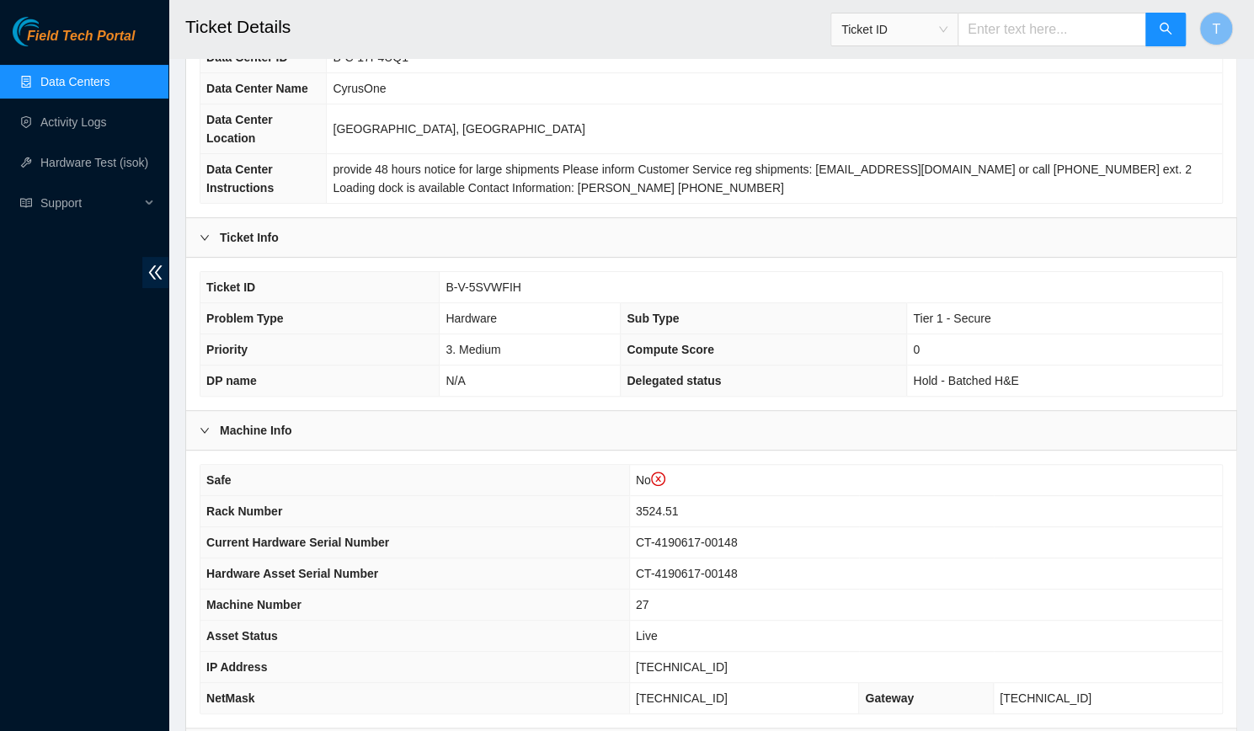
scroll to position [179, 0]
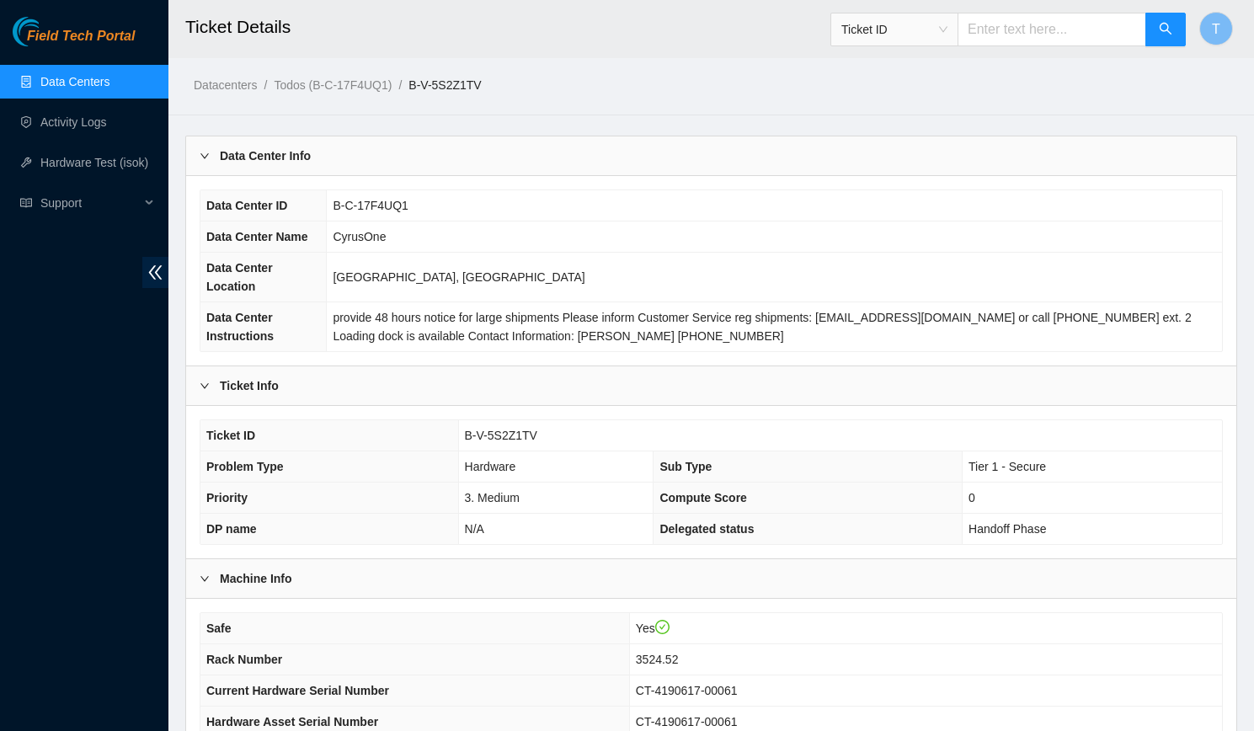
scroll to position [329, 0]
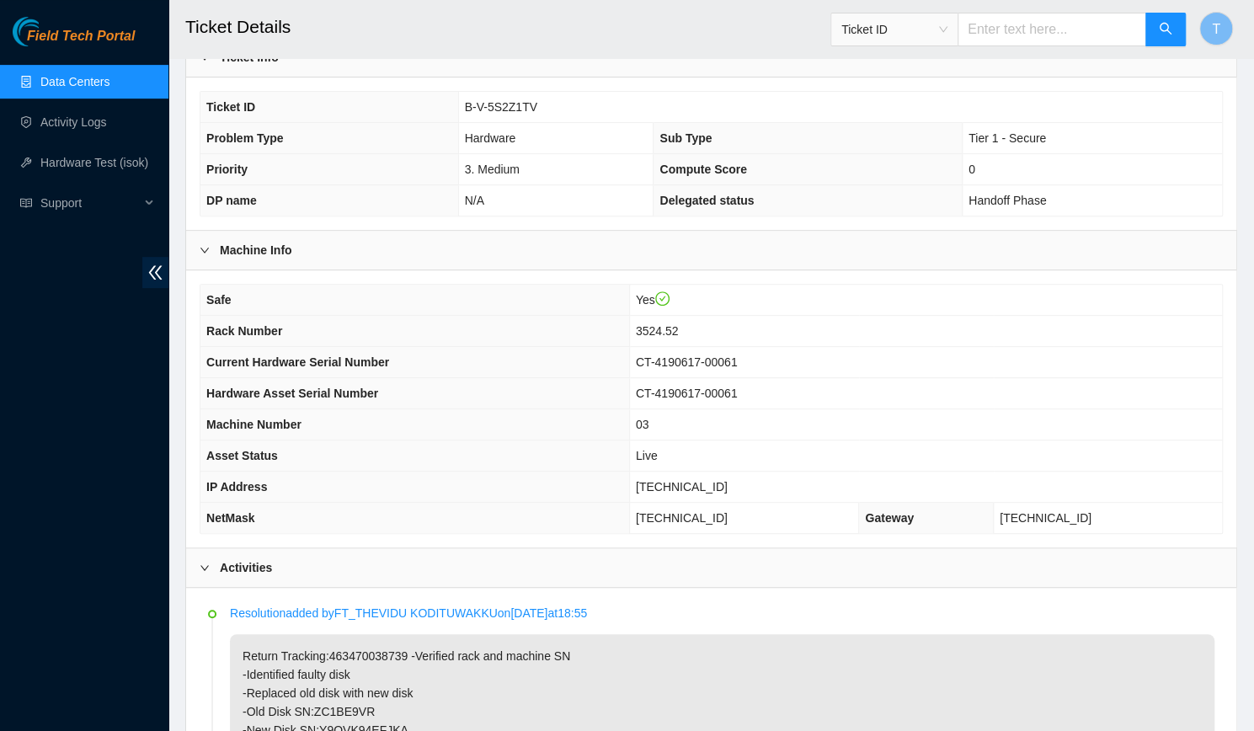
click at [1003, 30] on input "text" at bounding box center [1052, 30] width 189 height 34
type input "463470033830"
click at [1161, 29] on icon "search" at bounding box center [1166, 29] width 12 height 12
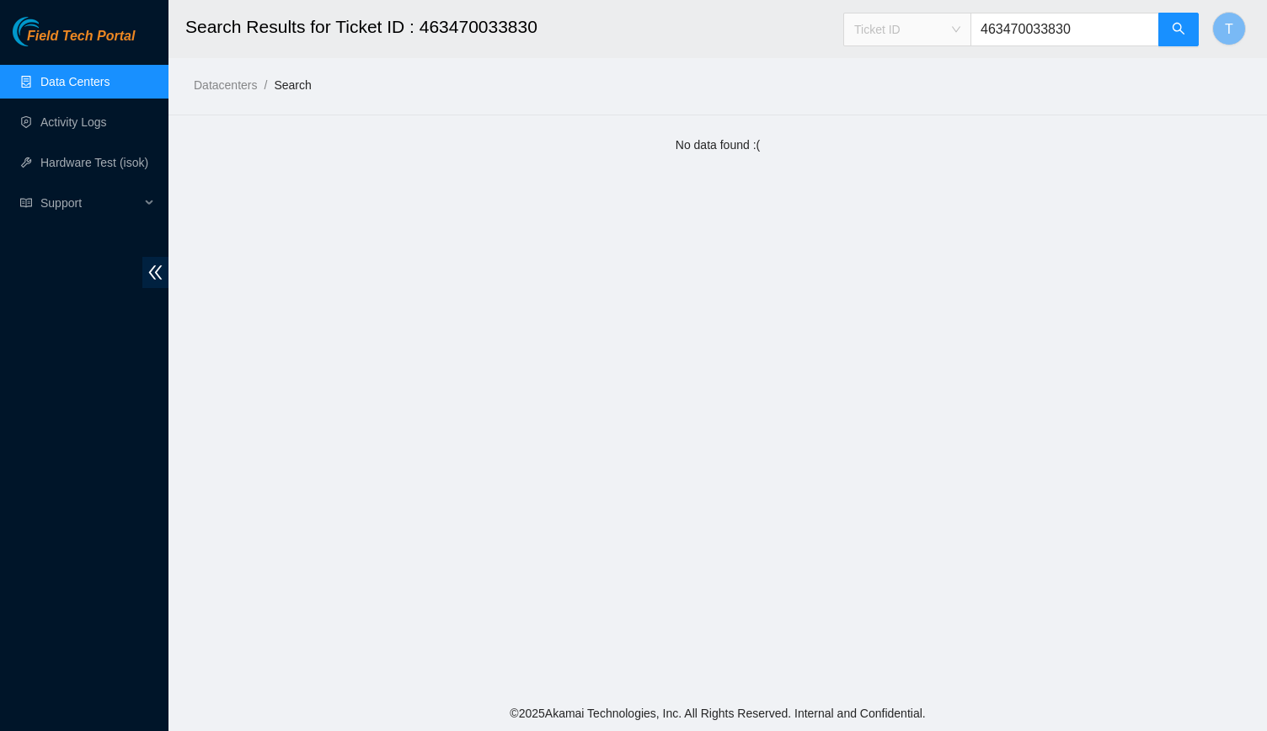
click at [937, 38] on span "Ticket ID" at bounding box center [907, 29] width 106 height 25
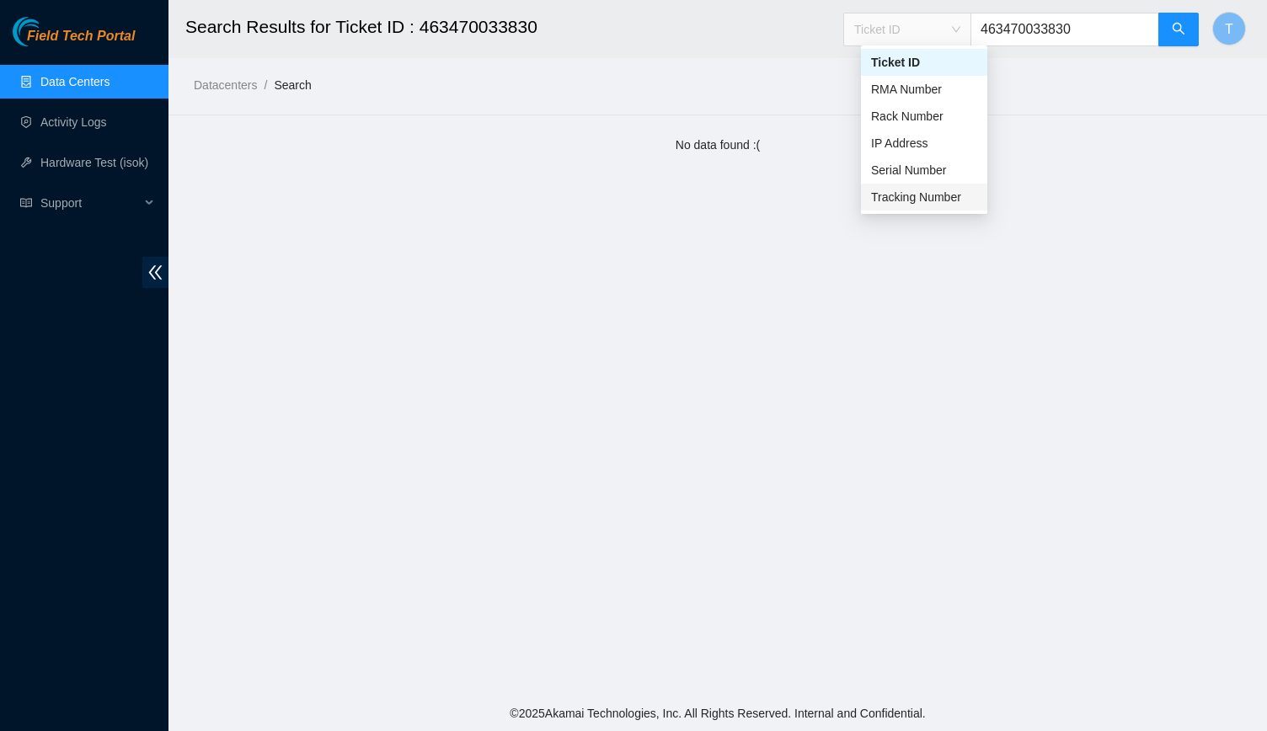
click at [933, 193] on div "Tracking Number" at bounding box center [924, 197] width 106 height 19
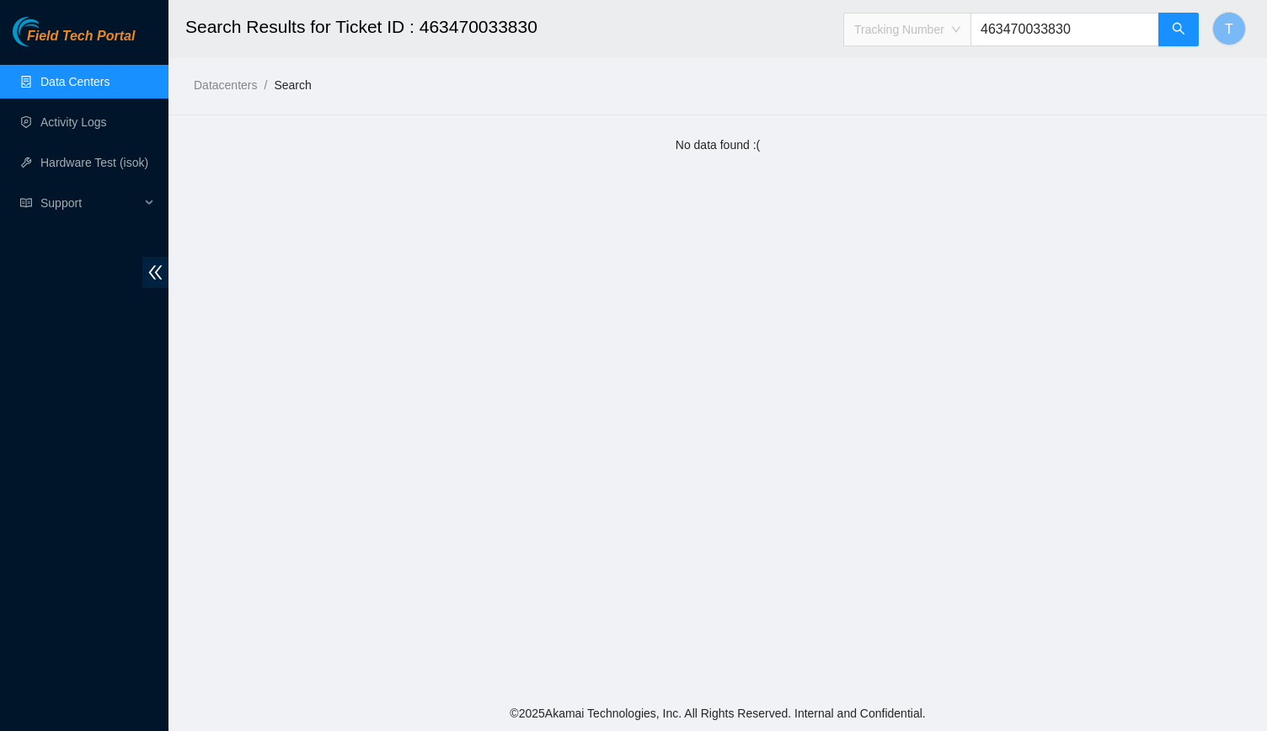
click at [960, 39] on span "Tracking Number" at bounding box center [907, 29] width 106 height 25
click at [1174, 21] on button "button" at bounding box center [1178, 30] width 40 height 34
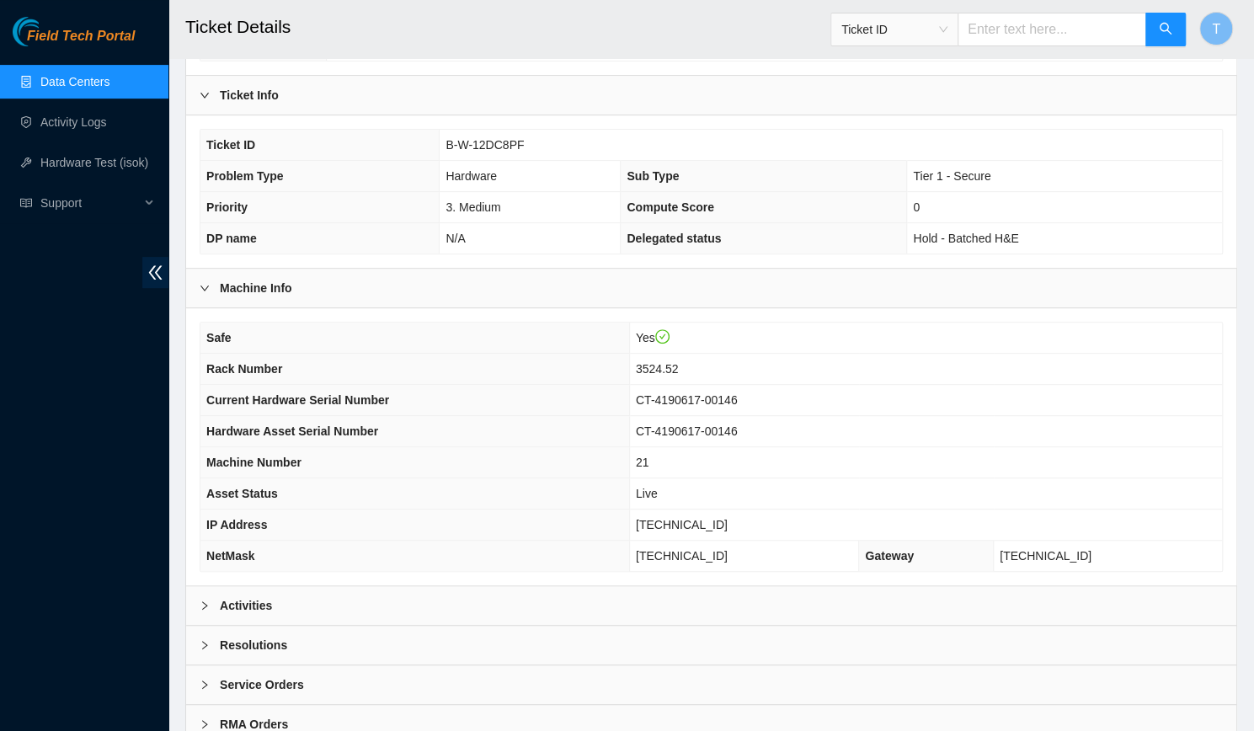
scroll to position [291, 0]
click at [1040, 222] on td "Hold - Batched H&E" at bounding box center [1064, 237] width 315 height 31
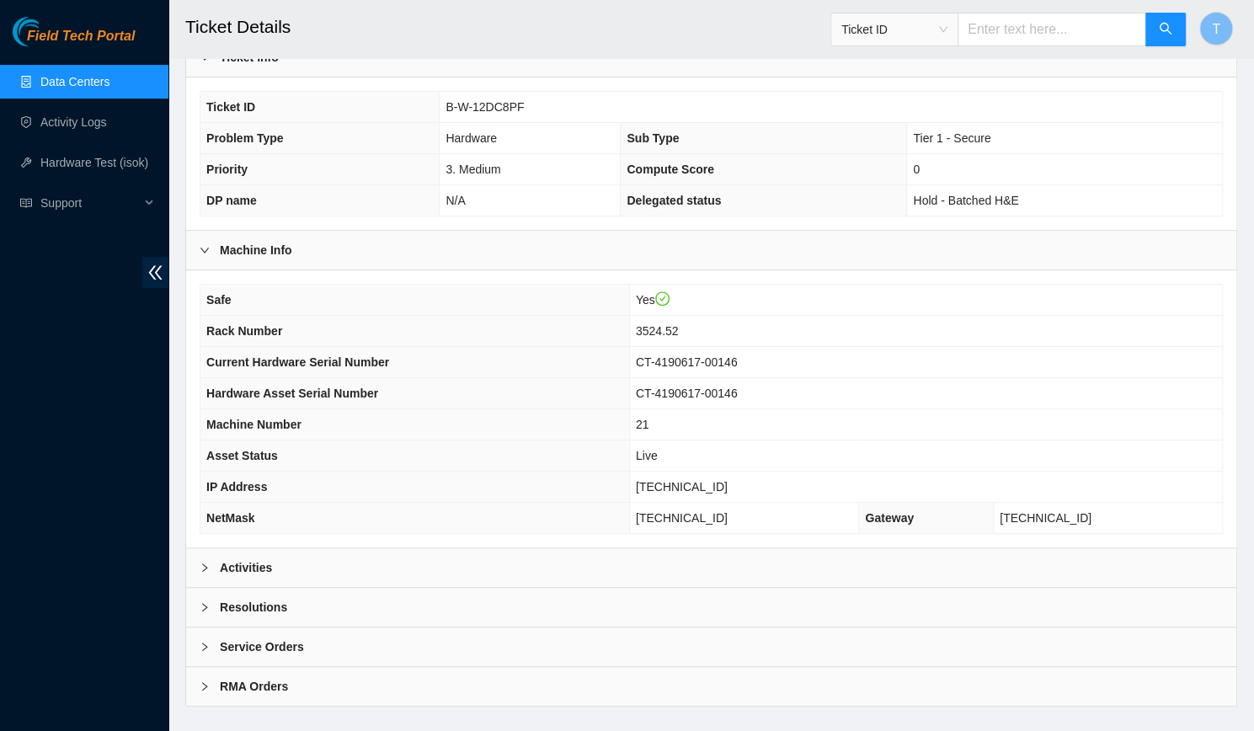
click at [829, 548] on div "Activities" at bounding box center [711, 567] width 1051 height 39
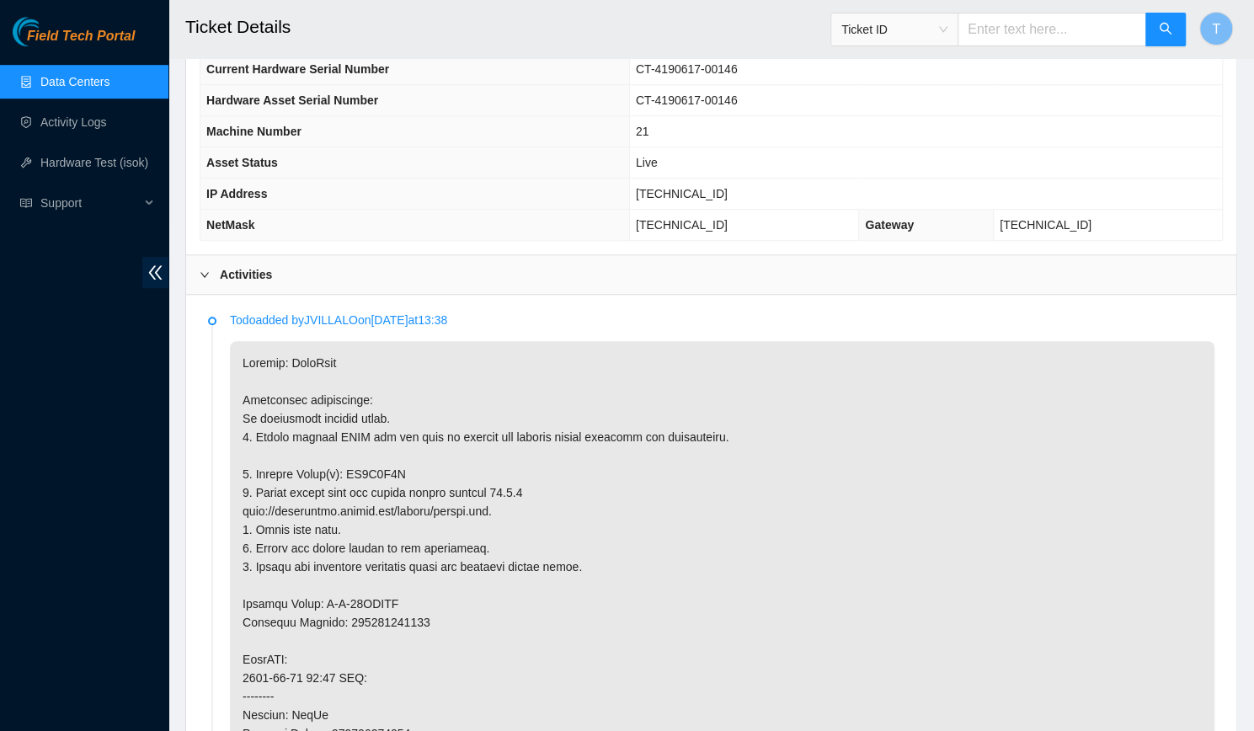
scroll to position [669, 0]
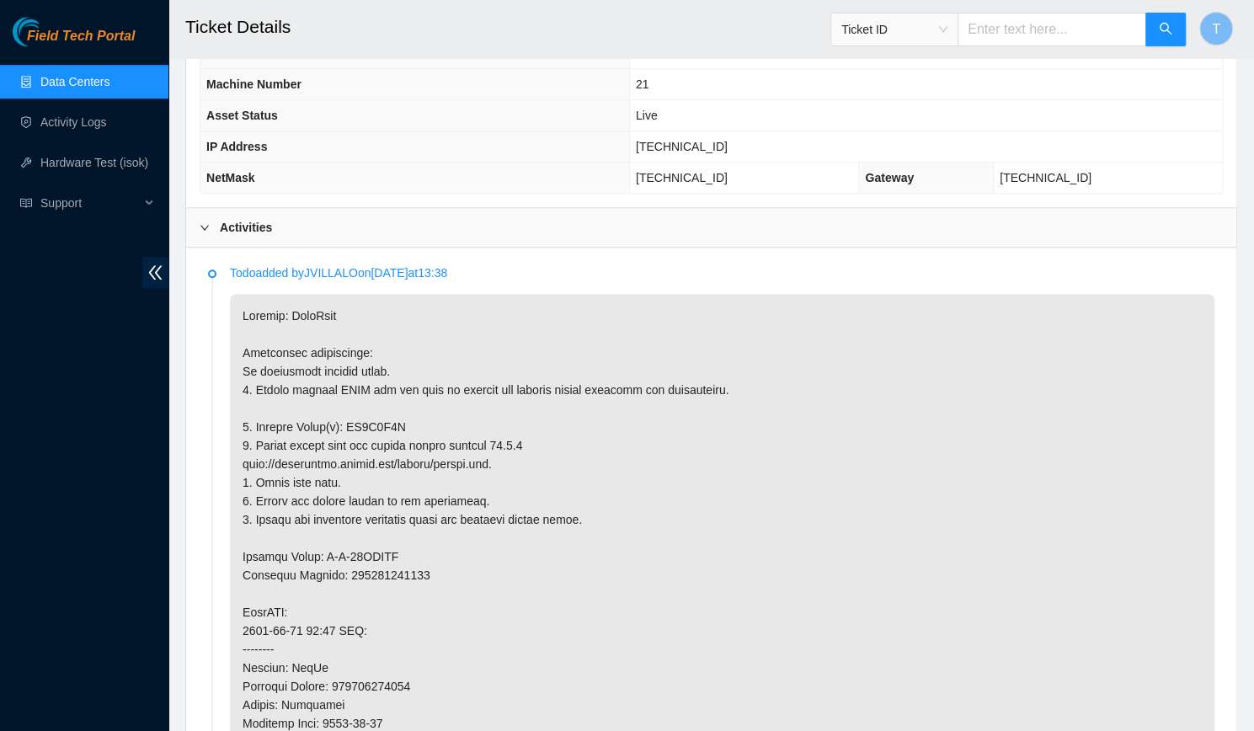
click at [351, 409] on p at bounding box center [722, 686] width 985 height 785
copy p "ZC1A8V3V"
click at [866, 441] on p at bounding box center [722, 686] width 985 height 785
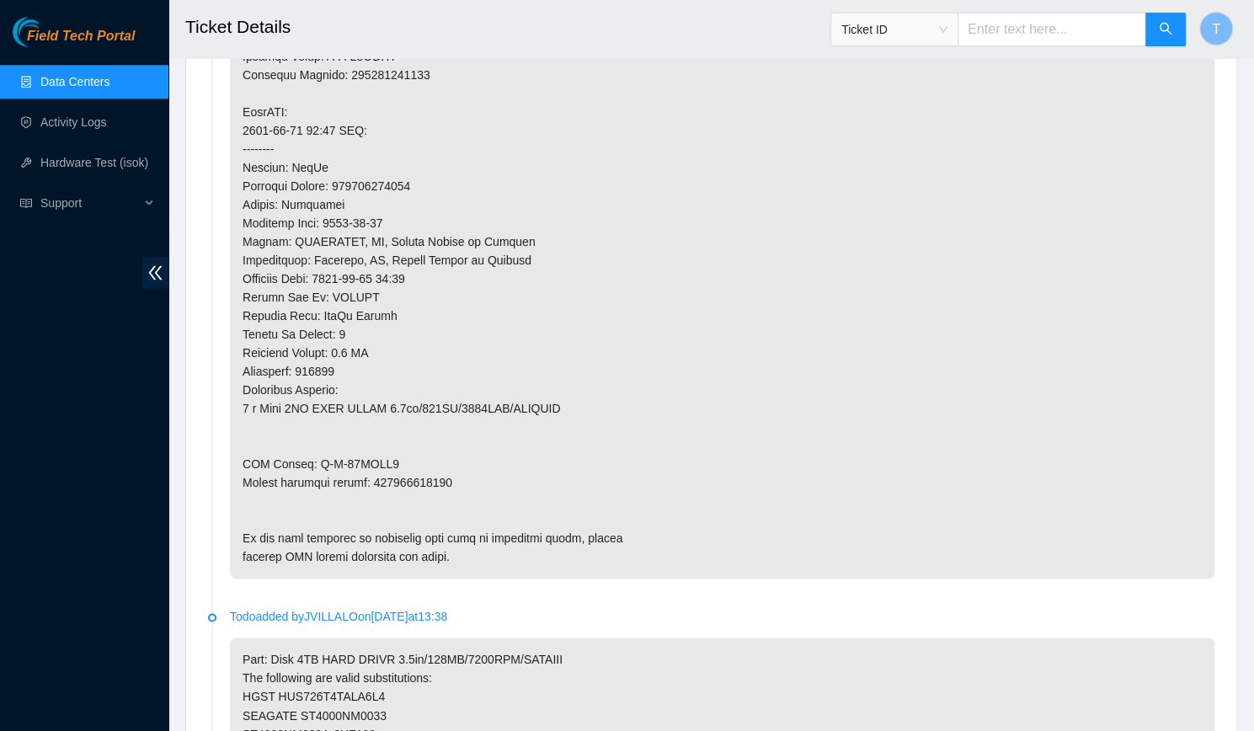
scroll to position [1193, 0]
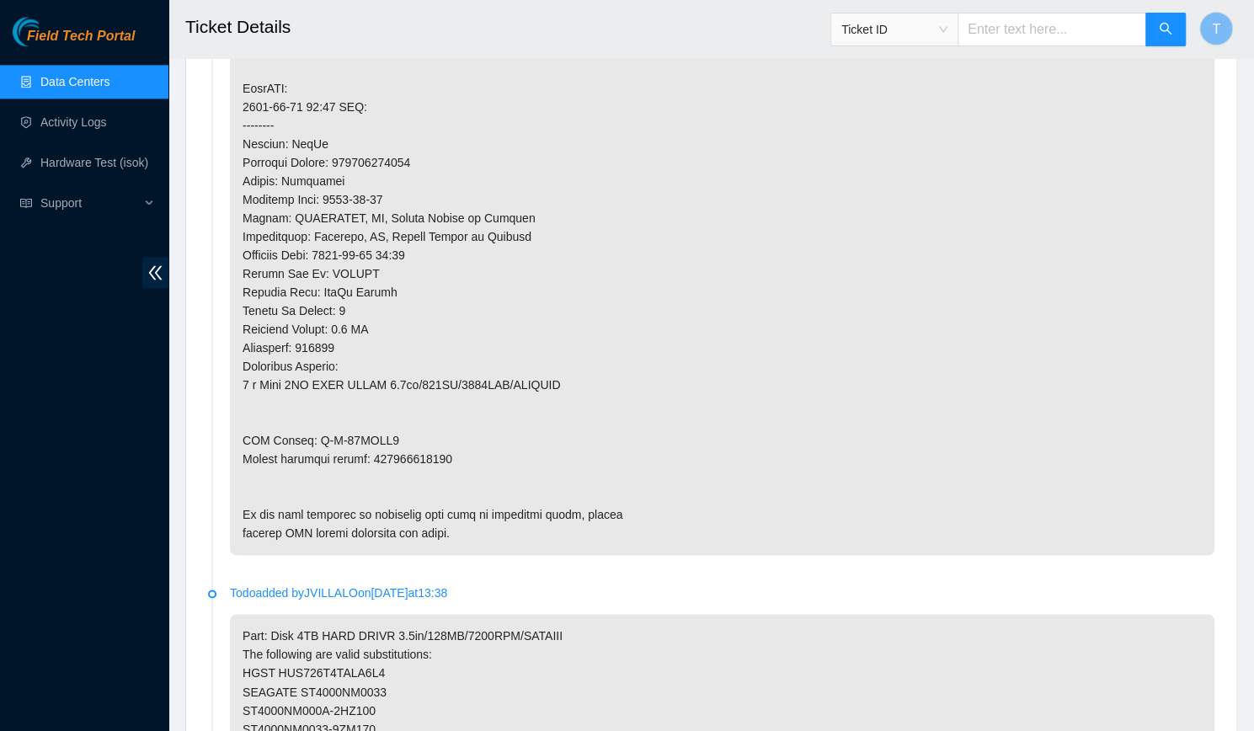
click at [392, 436] on p at bounding box center [722, 162] width 985 height 785
copy p "463470033840"
click at [804, 590] on li "Todo added by JVILLALO on 2025-07-21 at 13:38" at bounding box center [711, 168] width 1007 height 844
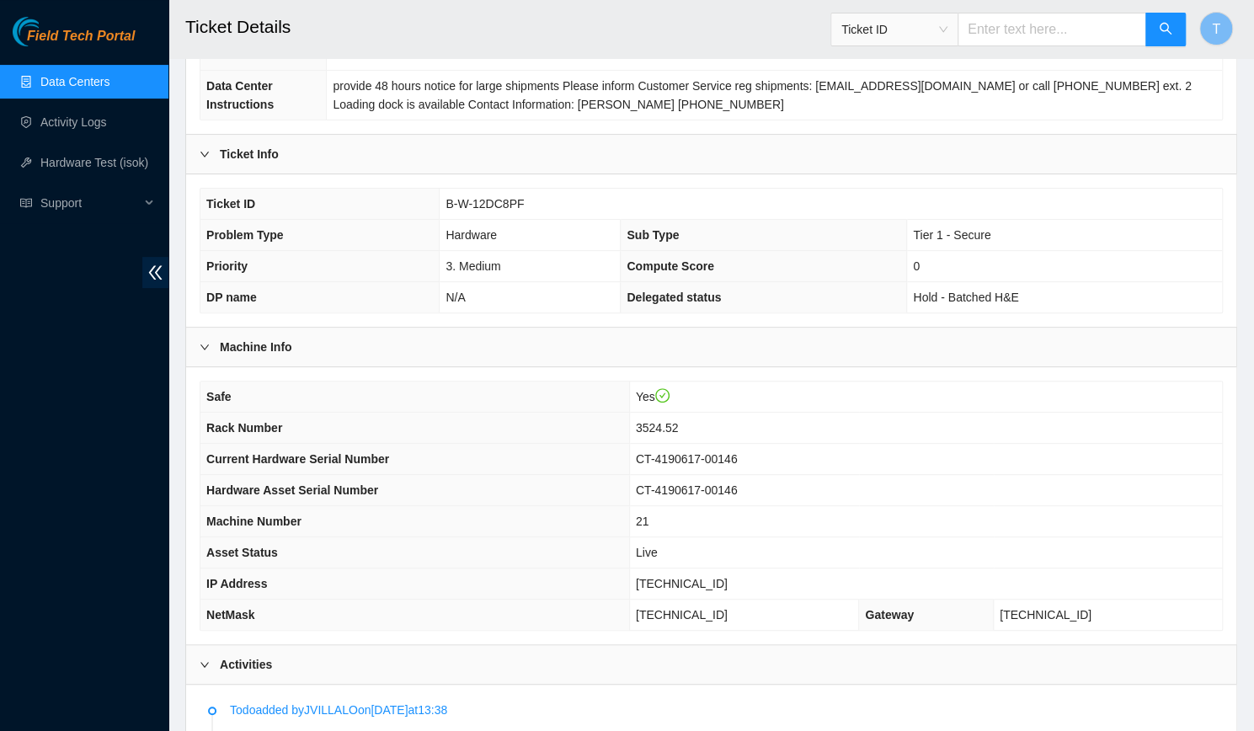
scroll to position [249, 0]
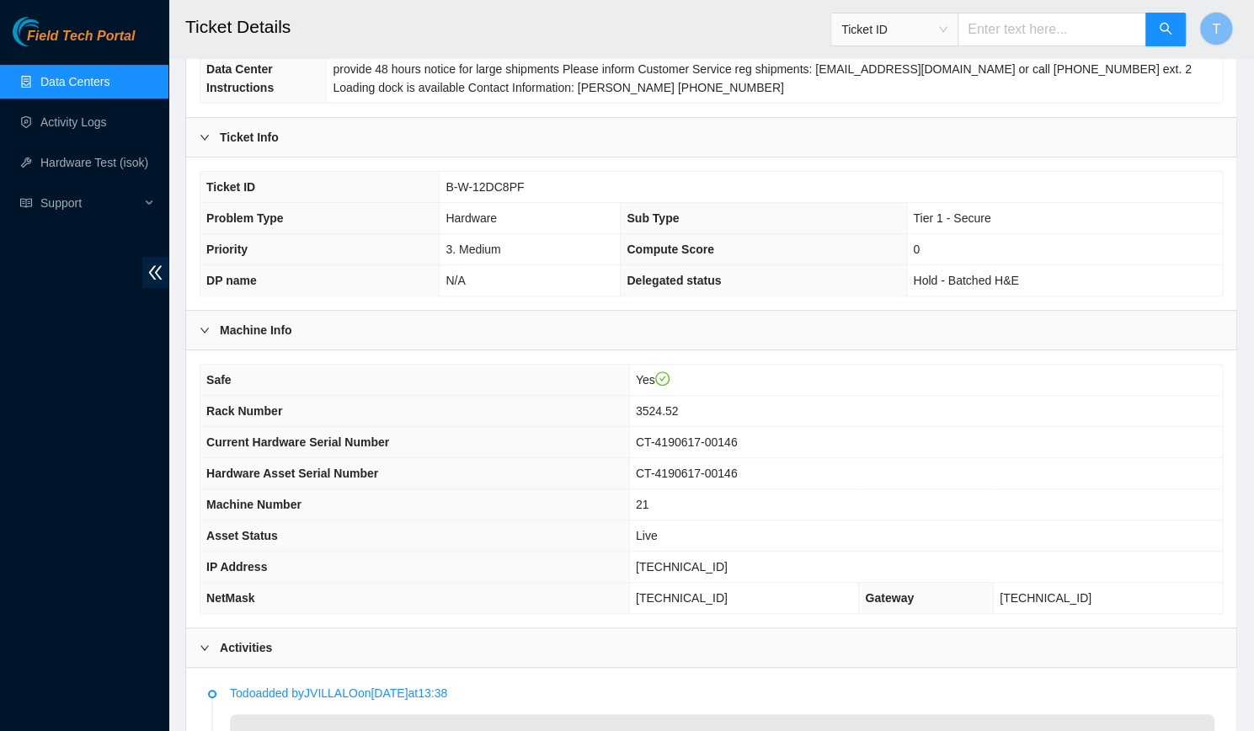
click at [726, 560] on span "[TECHNICAL_ID]" at bounding box center [682, 566] width 92 height 13
copy span "[TECHNICAL_ID]"
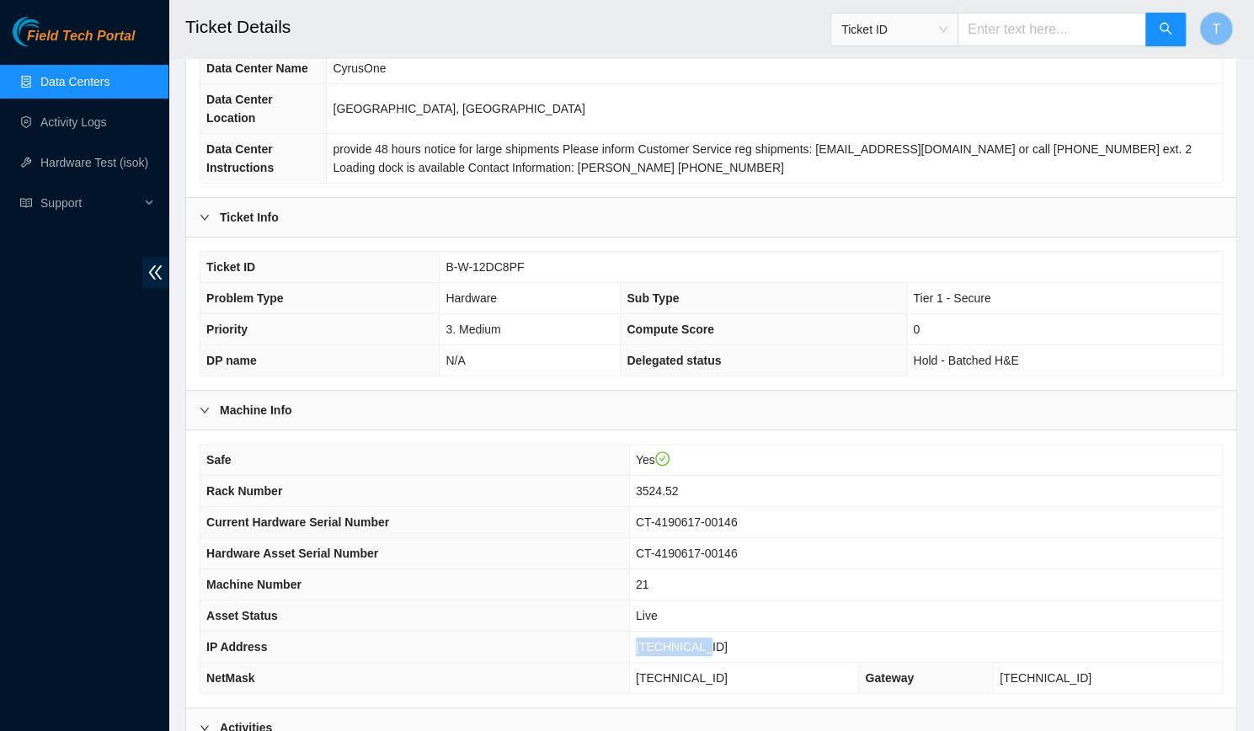
scroll to position [169, 0]
click at [499, 259] on span "B-W-12DC8PF" at bounding box center [485, 265] width 78 height 13
copy span "B-W-12DC8PF"
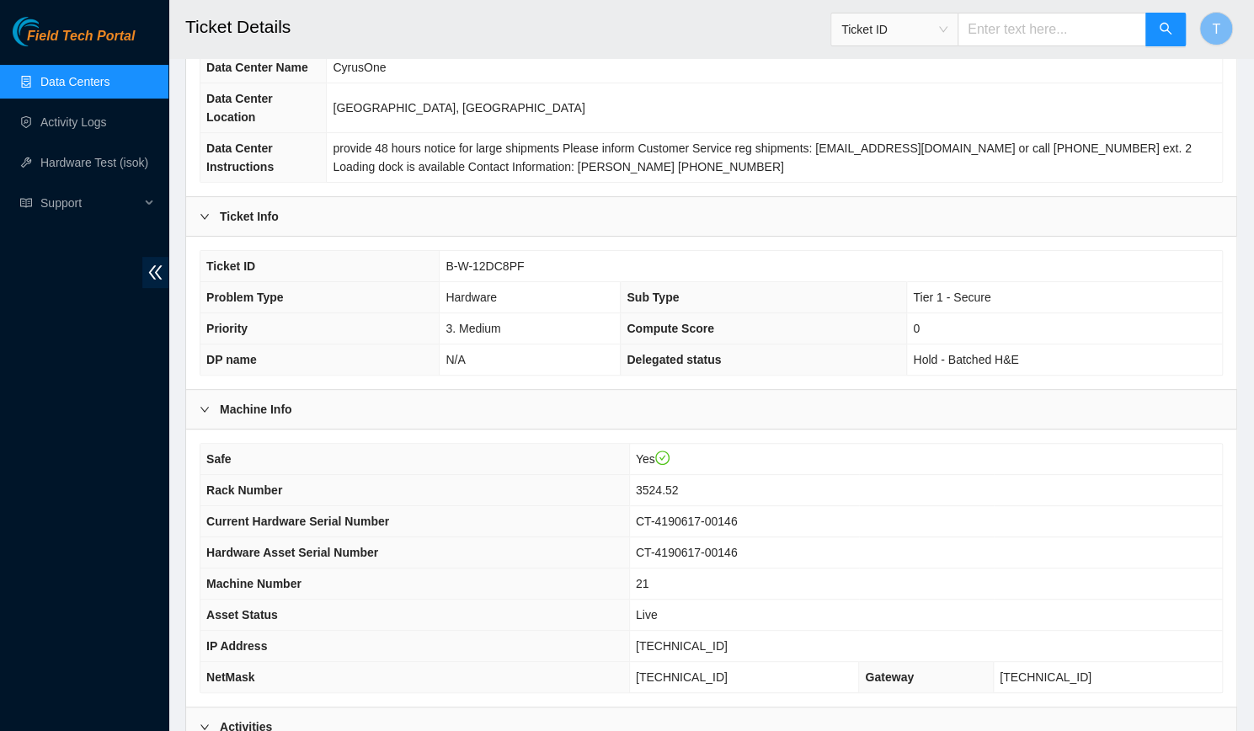
click at [1009, 509] on td "CT-4190617-00146" at bounding box center [925, 521] width 593 height 31
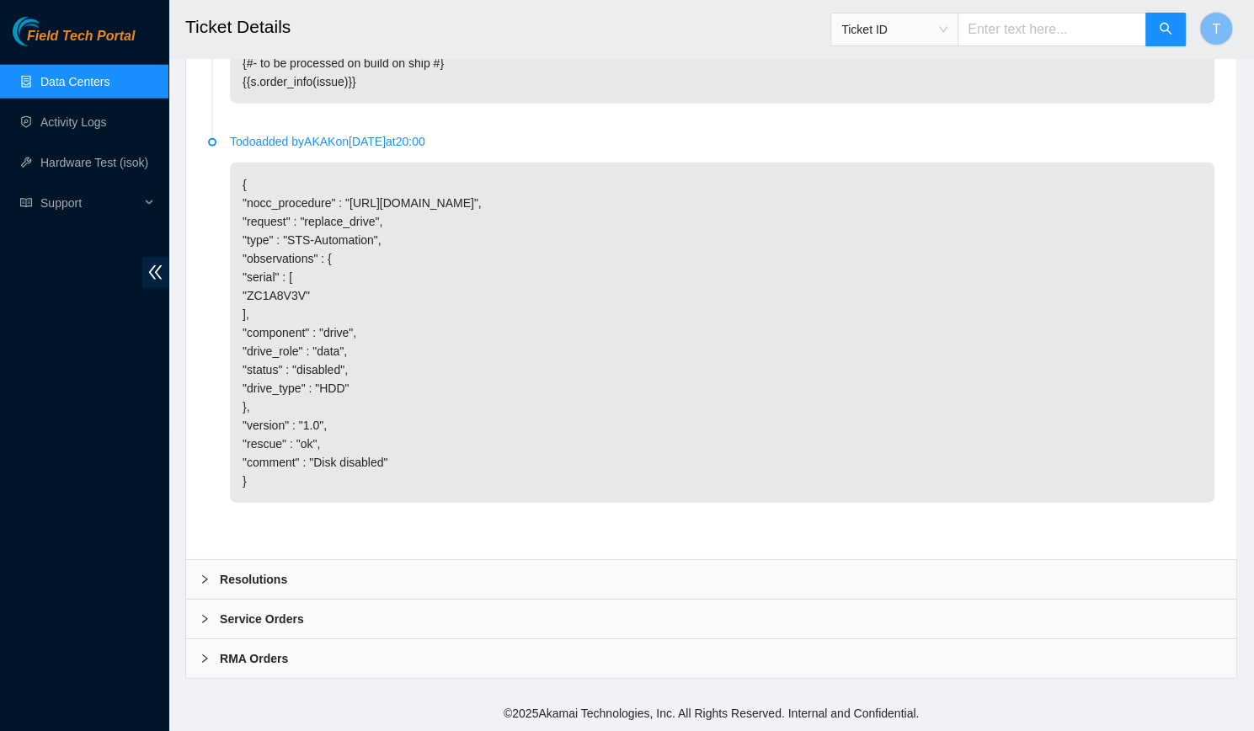
scroll to position [2721, 0]
click at [906, 586] on div "Resolutions" at bounding box center [711, 579] width 1051 height 39
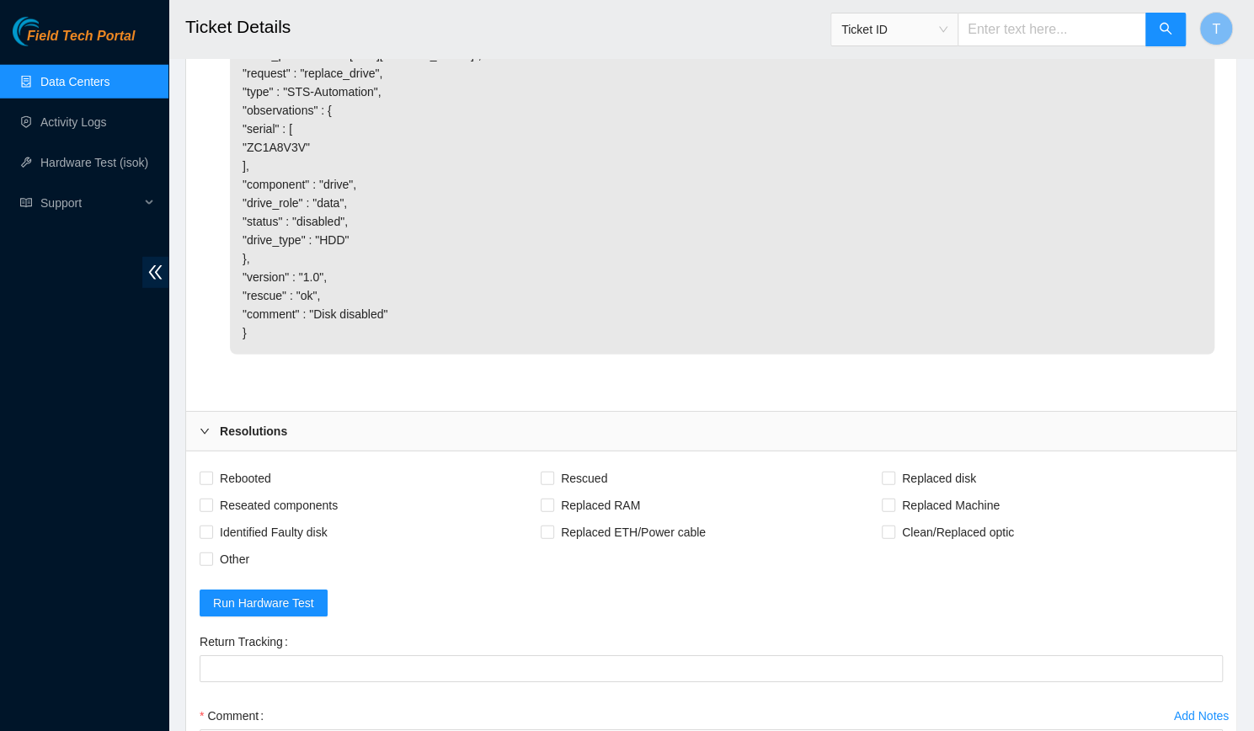
scroll to position [3083, 0]
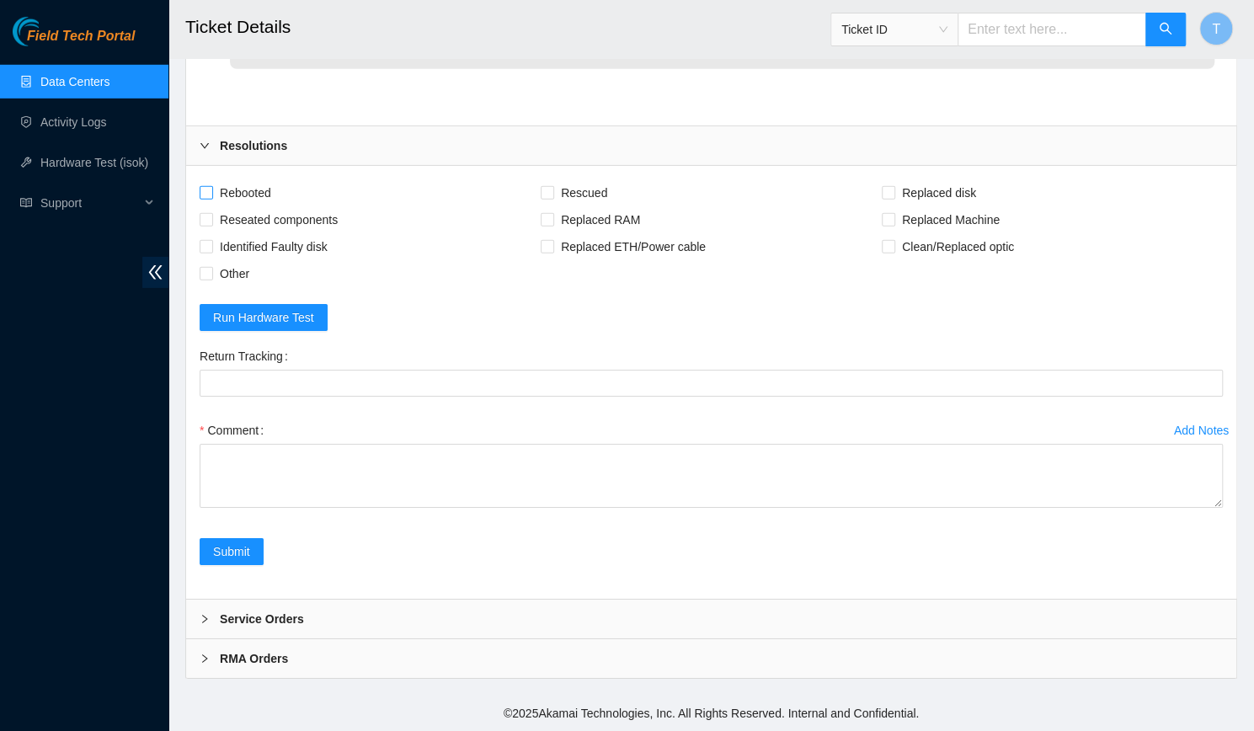
click at [250, 206] on span "Rebooted" at bounding box center [245, 192] width 65 height 27
click at [211, 198] on input "Rebooted" at bounding box center [206, 192] width 12 height 12
checkbox input "true"
drag, startPoint x: 532, startPoint y: 269, endPoint x: 572, endPoint y: 277, distance: 41.3
click at [572, 277] on div "Rebooted Rescued Replaced disk Reseated components Replaced RAM Replaced Machin…" at bounding box center [712, 233] width 1024 height 108
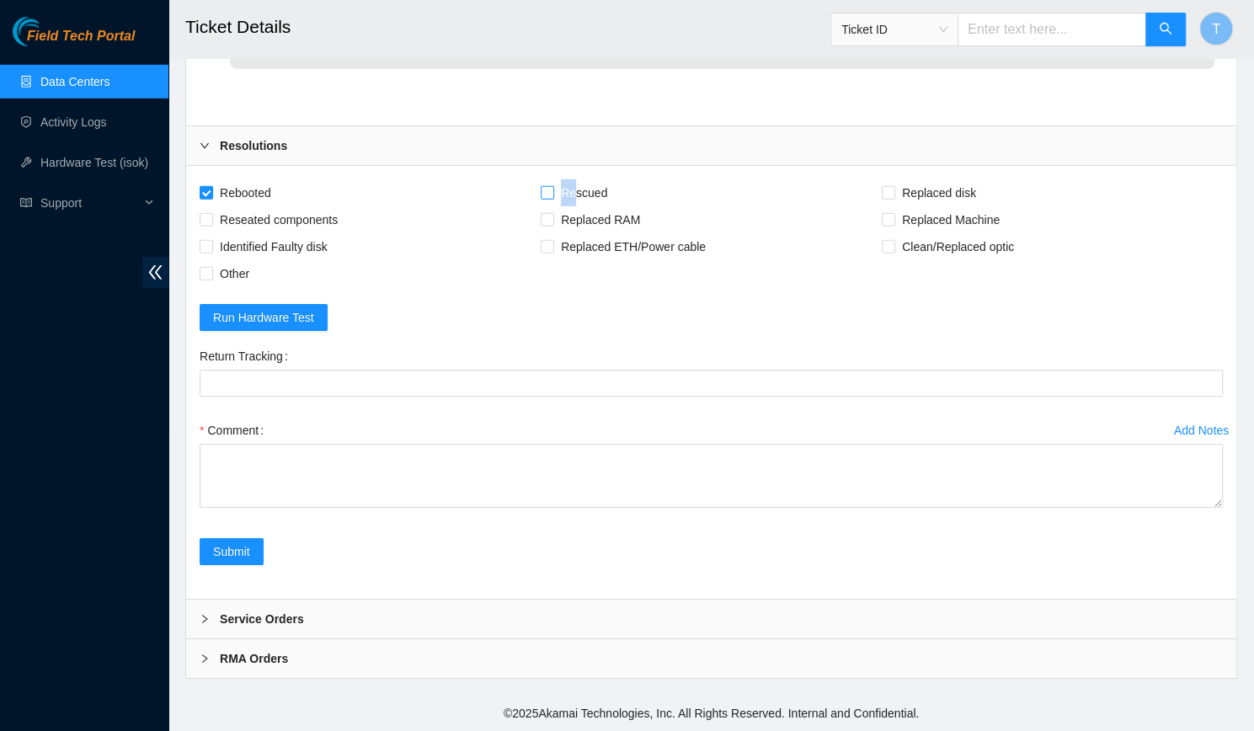
click at [572, 206] on span "Rescued" at bounding box center [584, 192] width 60 height 27
click at [553, 198] on input "Rescued" at bounding box center [547, 192] width 12 height 12
checkbox input "true"
click at [898, 206] on span "Replaced disk" at bounding box center [940, 192] width 88 height 27
click at [894, 198] on input "Replaced disk" at bounding box center [888, 192] width 12 height 12
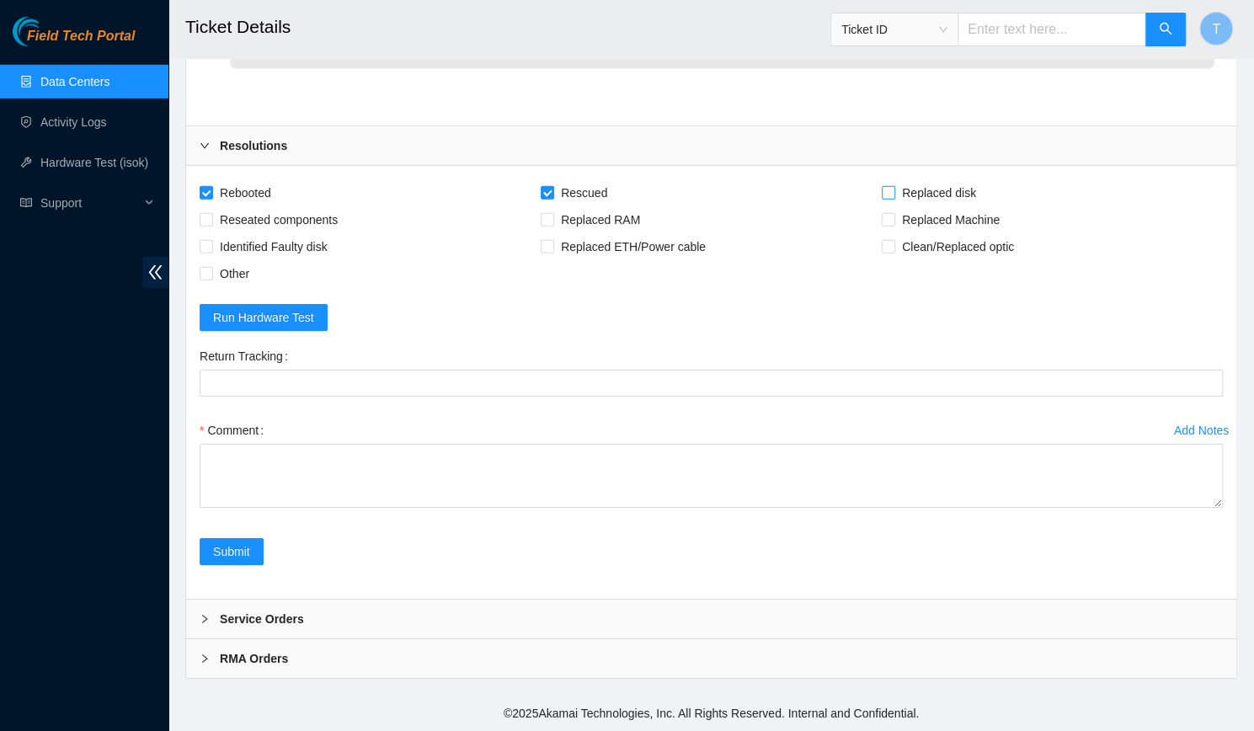
checkbox input "true"
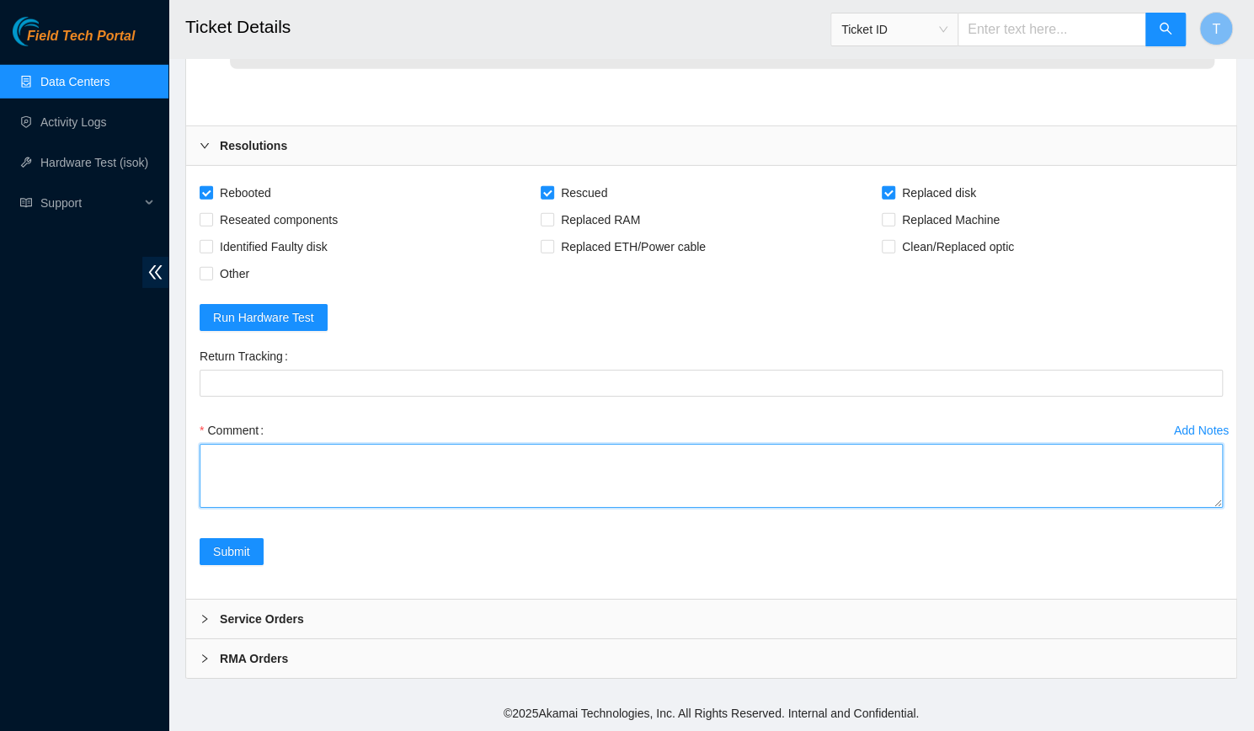
click at [550, 508] on textarea "Comment" at bounding box center [712, 476] width 1024 height 64
paste textarea "-Verified rack and machine SN -Identified faulty disk -Replaced old disk with n…"
click at [393, 508] on textarea "-Verified rack and machine SN -Identified faulty disk -Replaced old disk with n…" at bounding box center [712, 476] width 1024 height 64
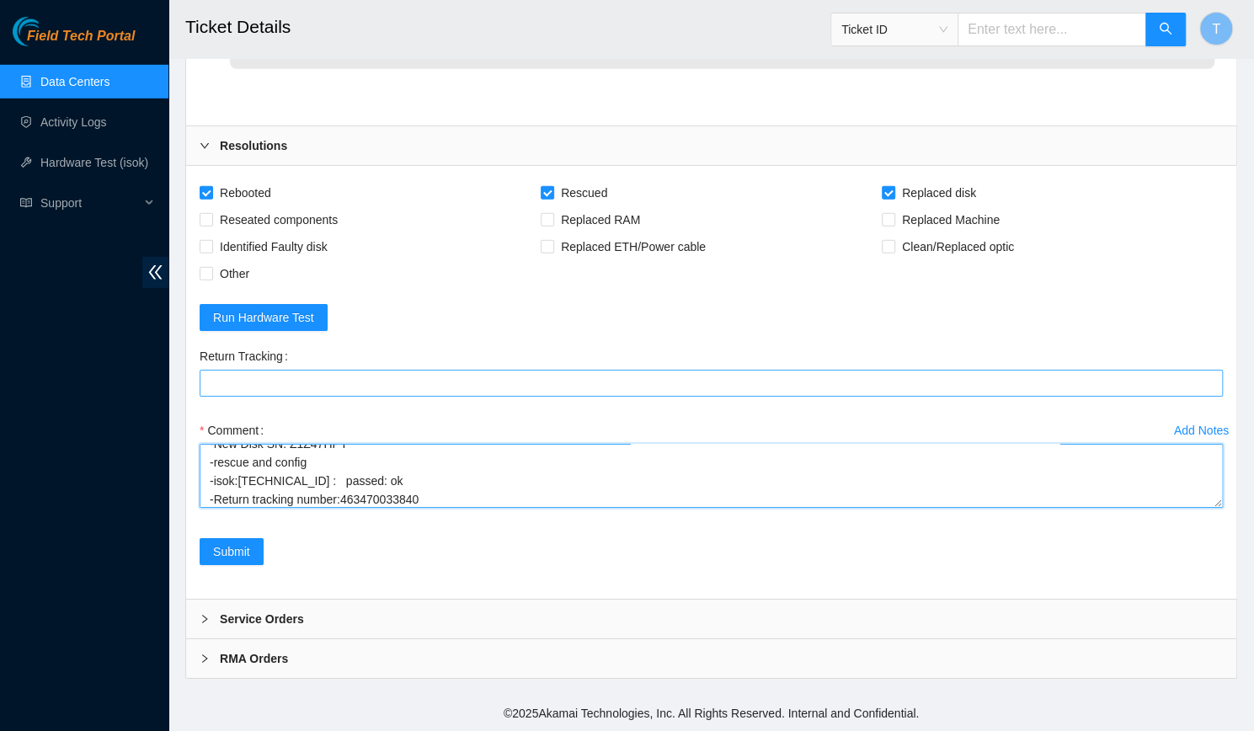
type textarea "-Verified rack and machine SN -Identified faulty disk -Replaced old disk with n…"
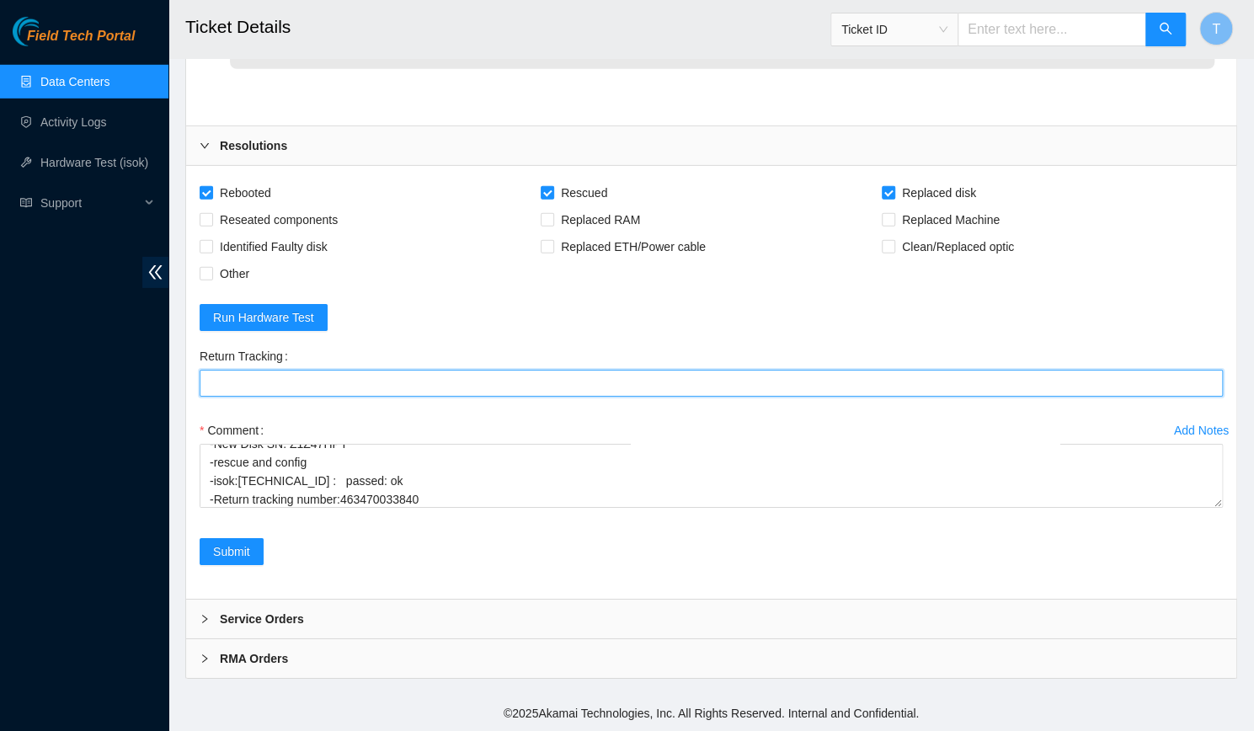
click at [421, 397] on Tracking "Return Tracking" at bounding box center [712, 383] width 1024 height 27
paste Tracking "463470033840"
type Tracking "463470033840"
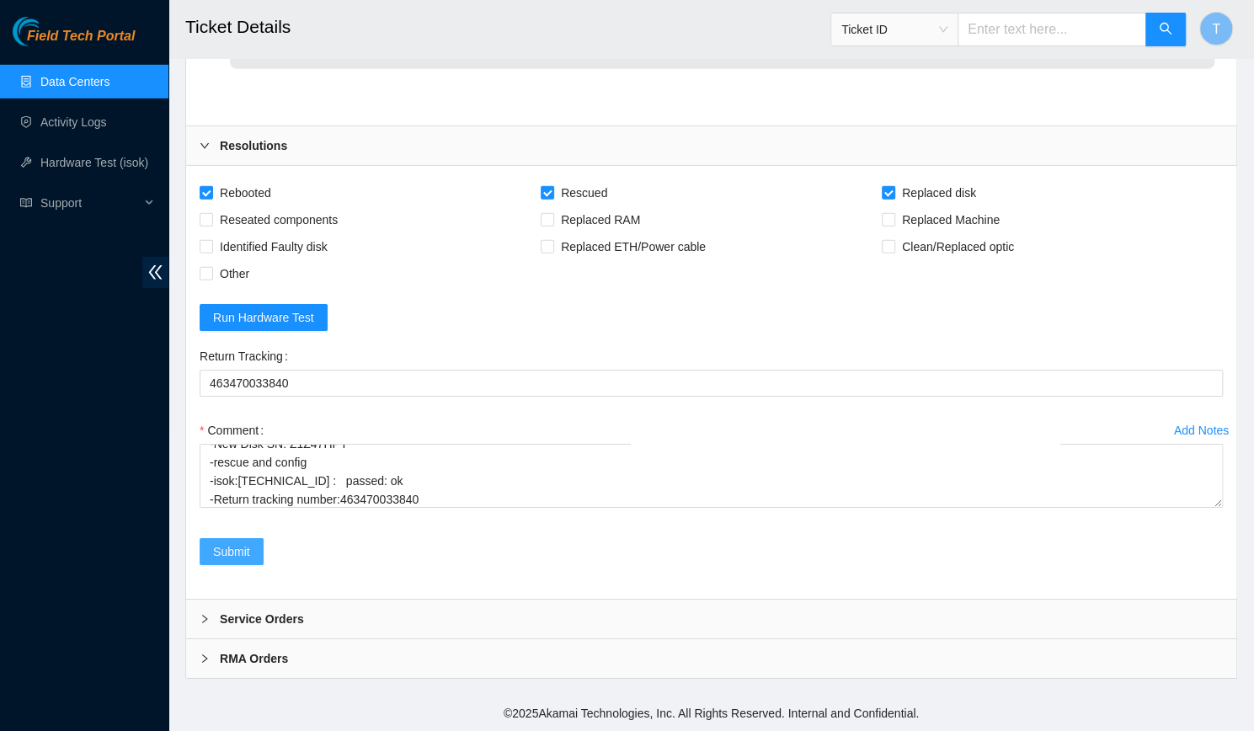
click at [234, 565] on button "Submit" at bounding box center [232, 551] width 64 height 27
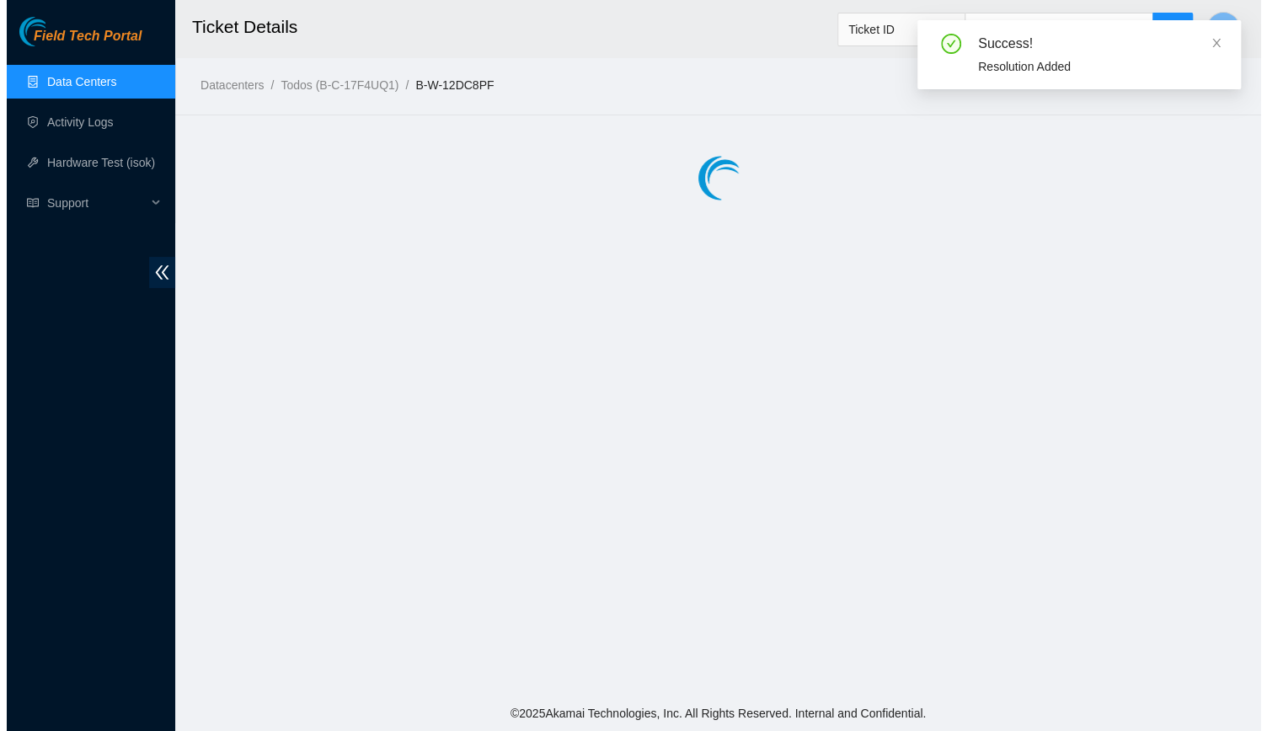
scroll to position [0, 0]
